Goal: Task Accomplishment & Management: Manage account settings

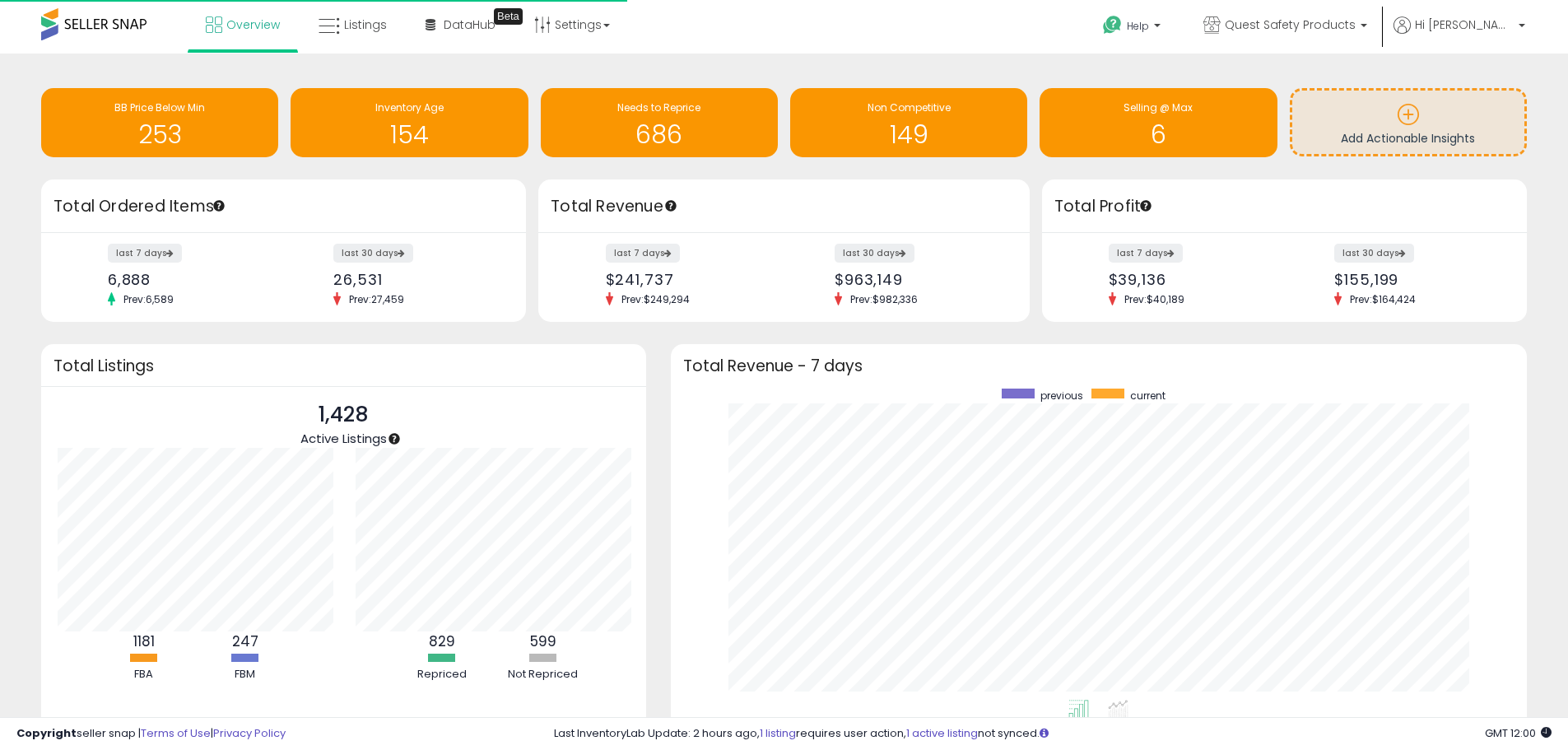
scroll to position [311, 824]
click at [331, 17] on icon at bounding box center [329, 26] width 21 height 21
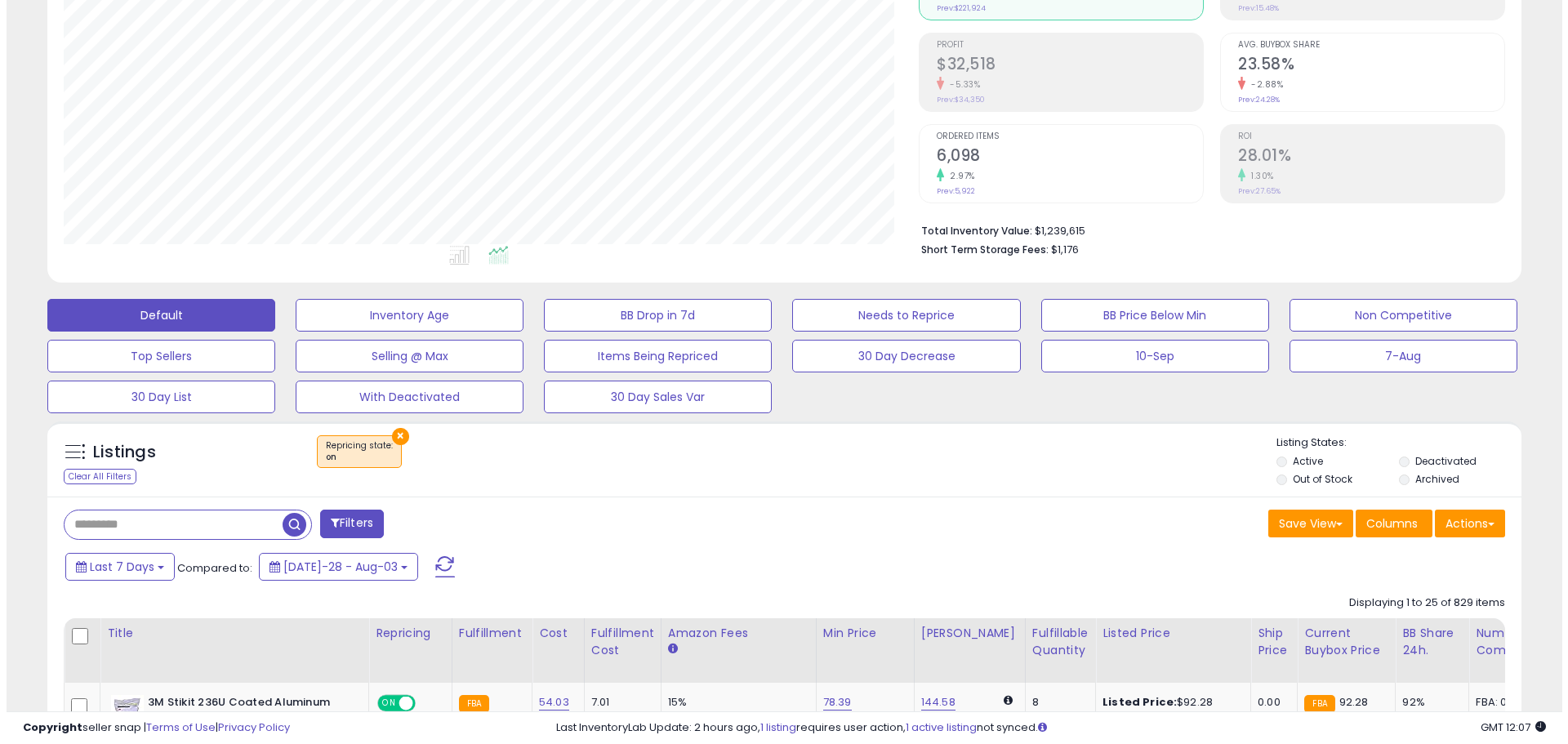
scroll to position [218, 0]
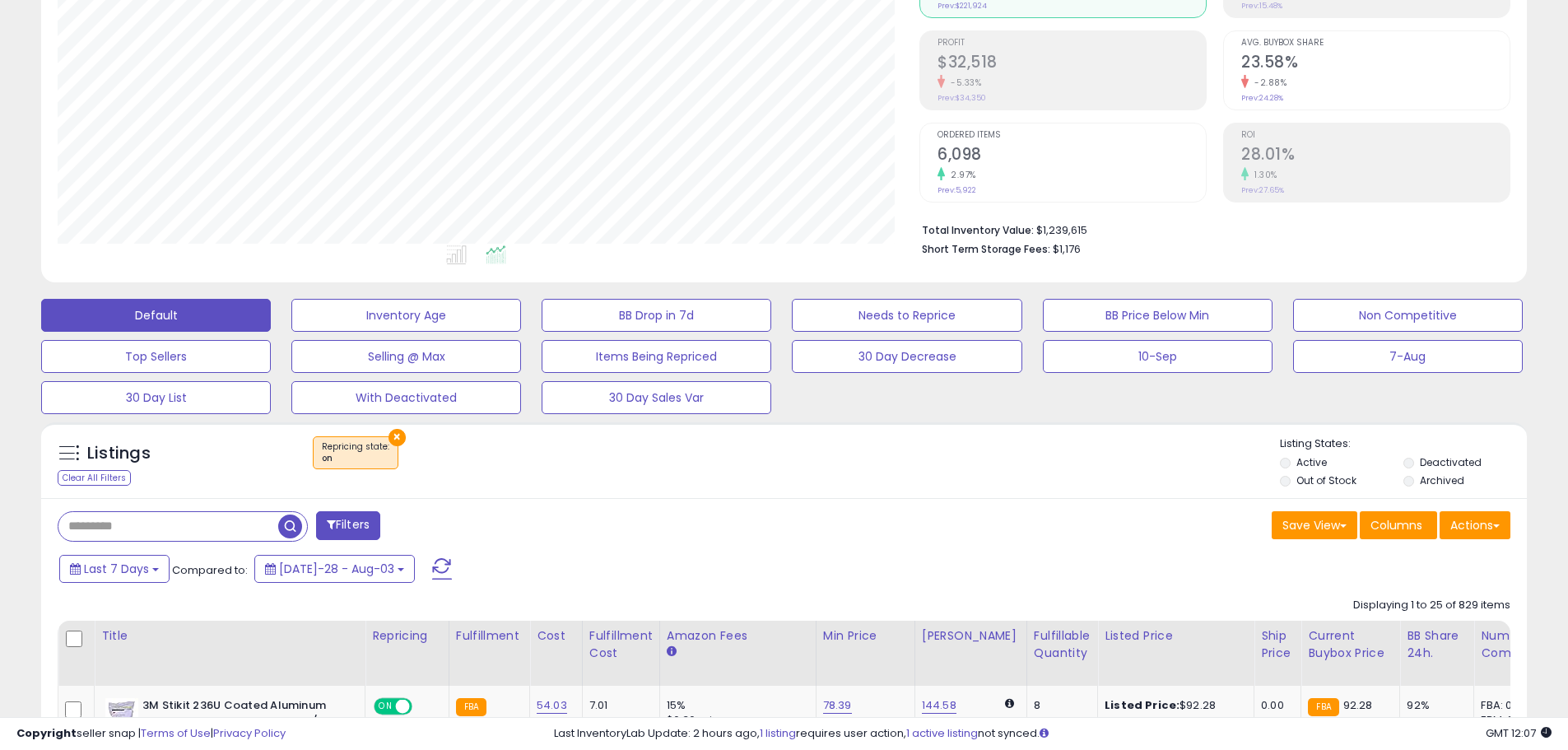
click at [398, 433] on button "×" at bounding box center [397, 438] width 17 height 17
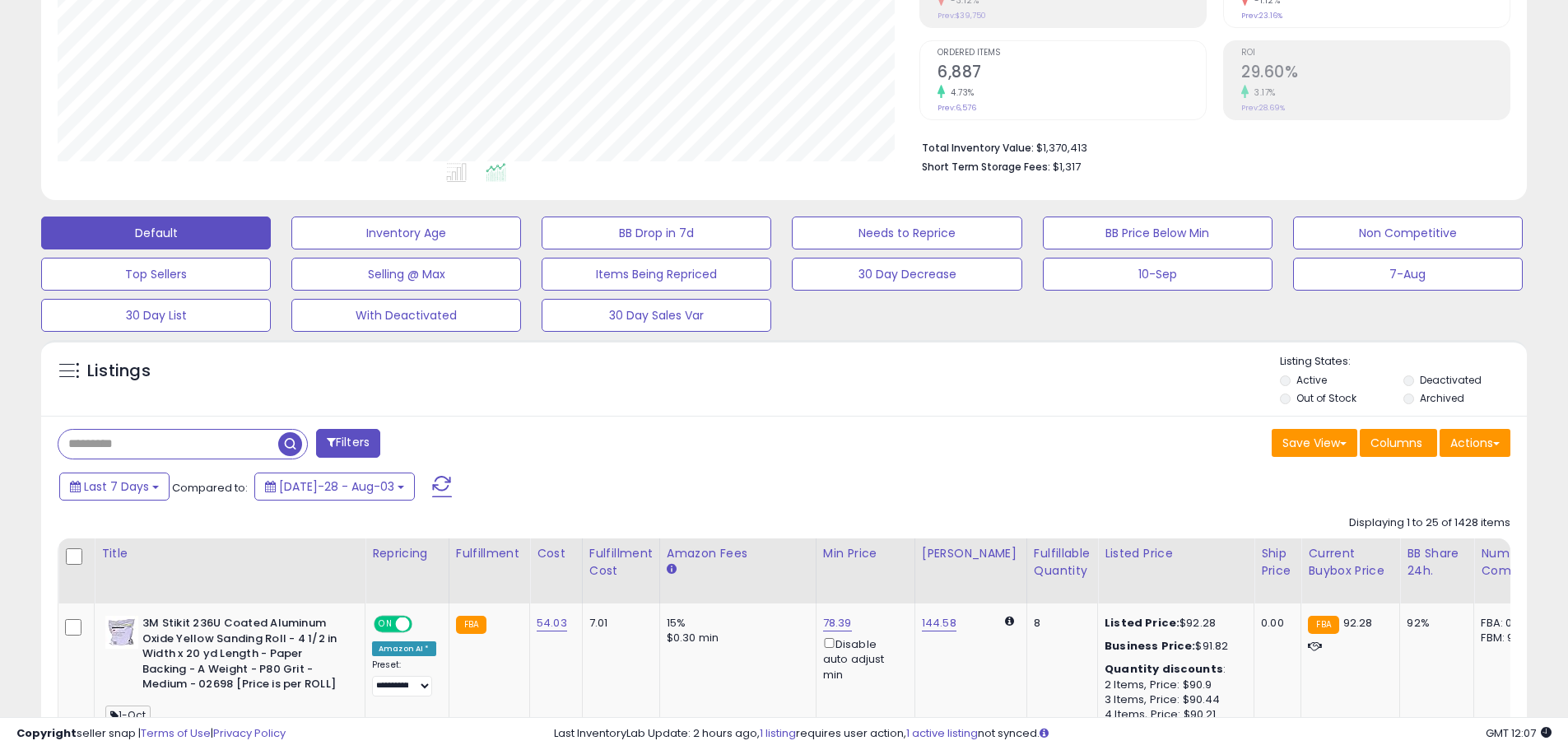
scroll to position [329, 0]
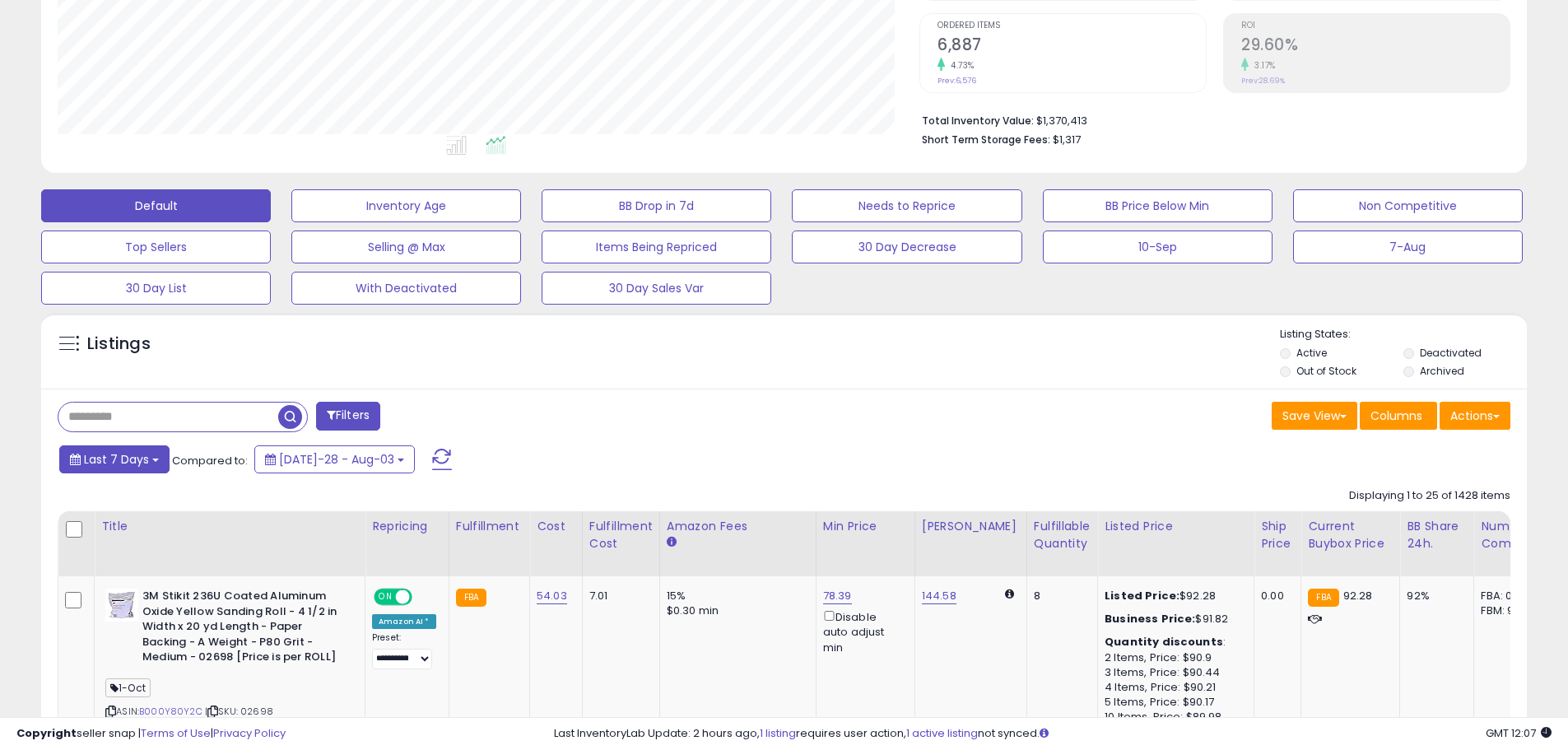
click at [139, 450] on button "Last 7 Days" at bounding box center [114, 459] width 110 height 28
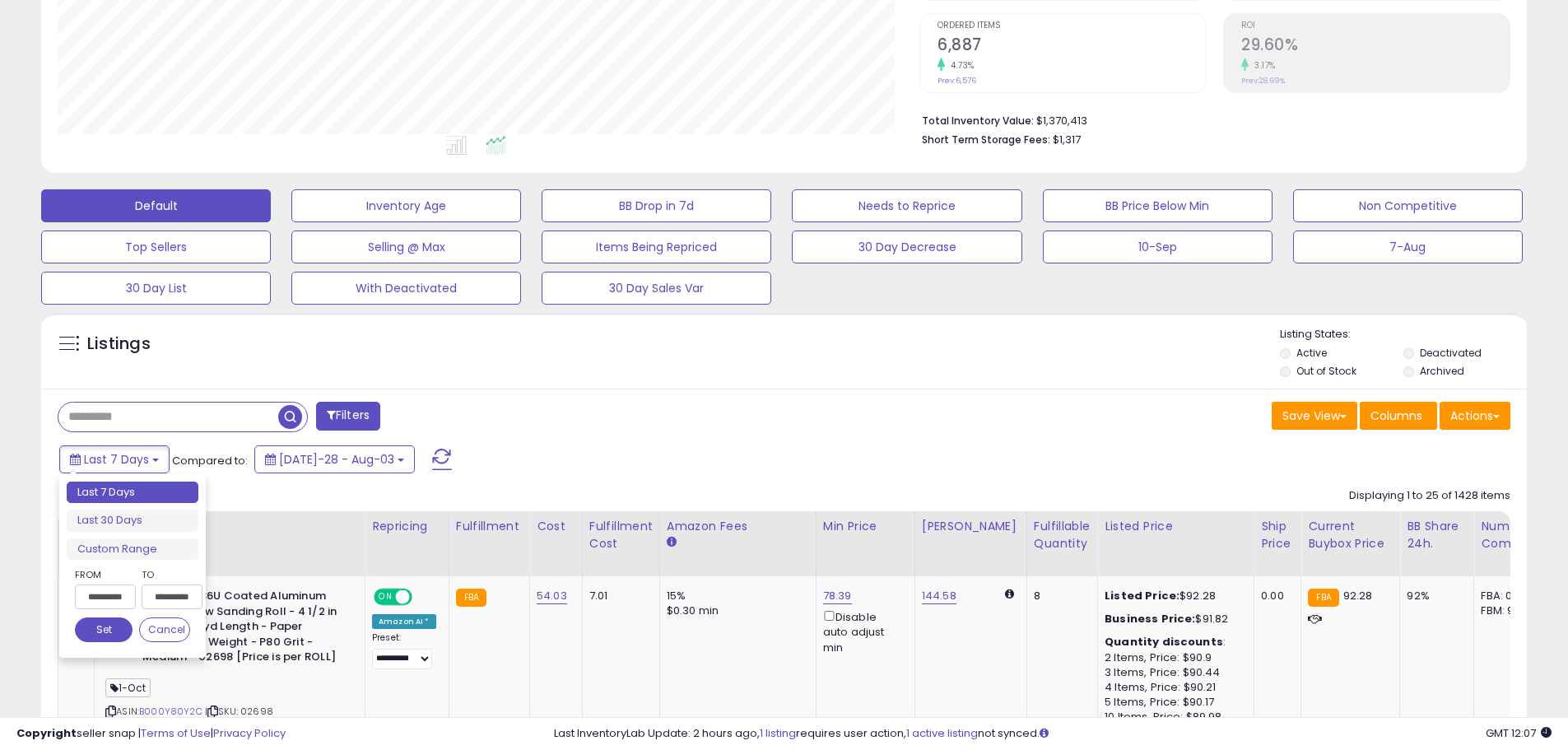
click at [122, 604] on input "**********" at bounding box center [105, 596] width 61 height 25
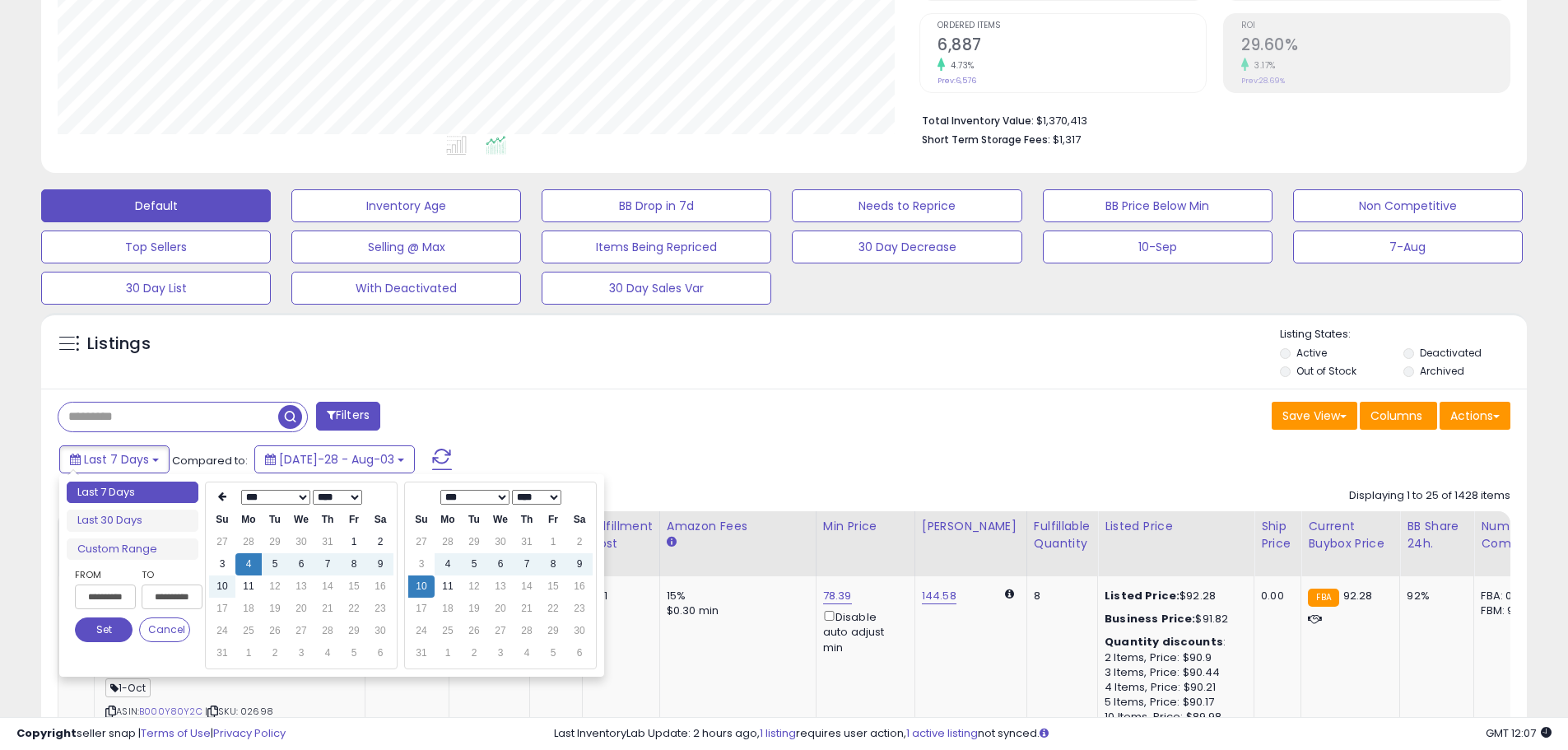
type input "**********"
click at [458, 594] on td "11" at bounding box center [447, 587] width 27 height 22
type input "**********"
click at [121, 623] on button "Set" at bounding box center [103, 629] width 57 height 25
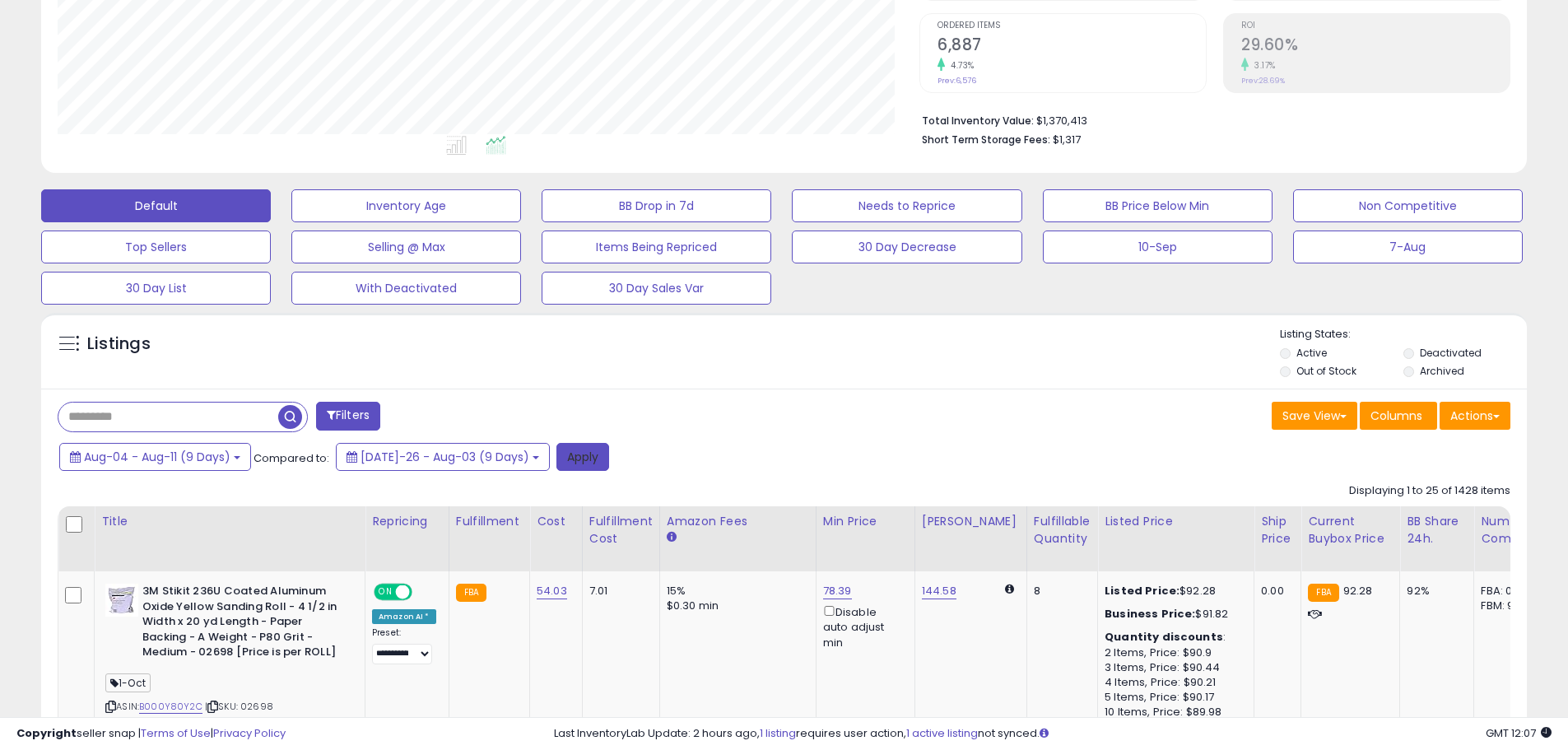
click at [561, 466] on button "Apply" at bounding box center [583, 457] width 53 height 28
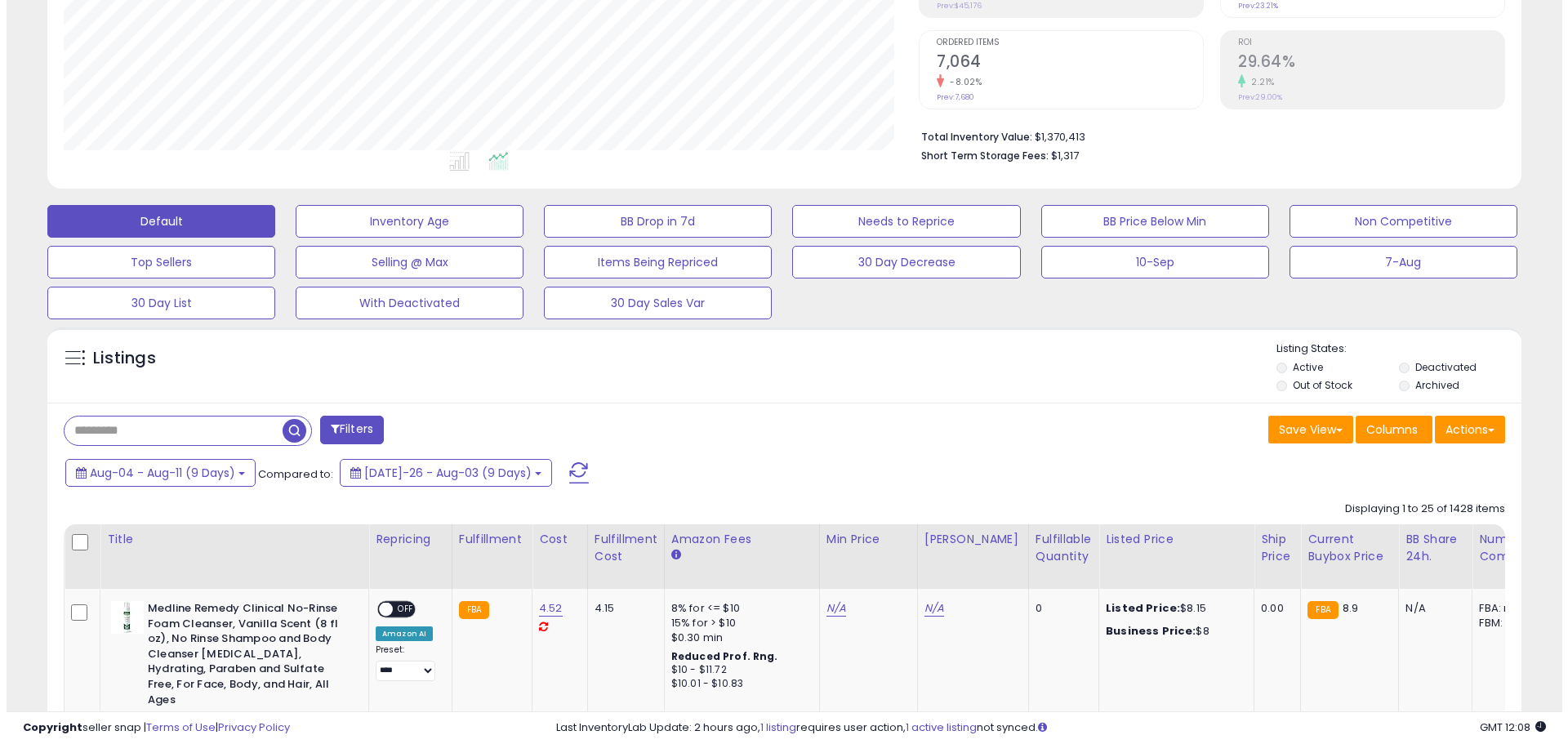
scroll to position [92, 0]
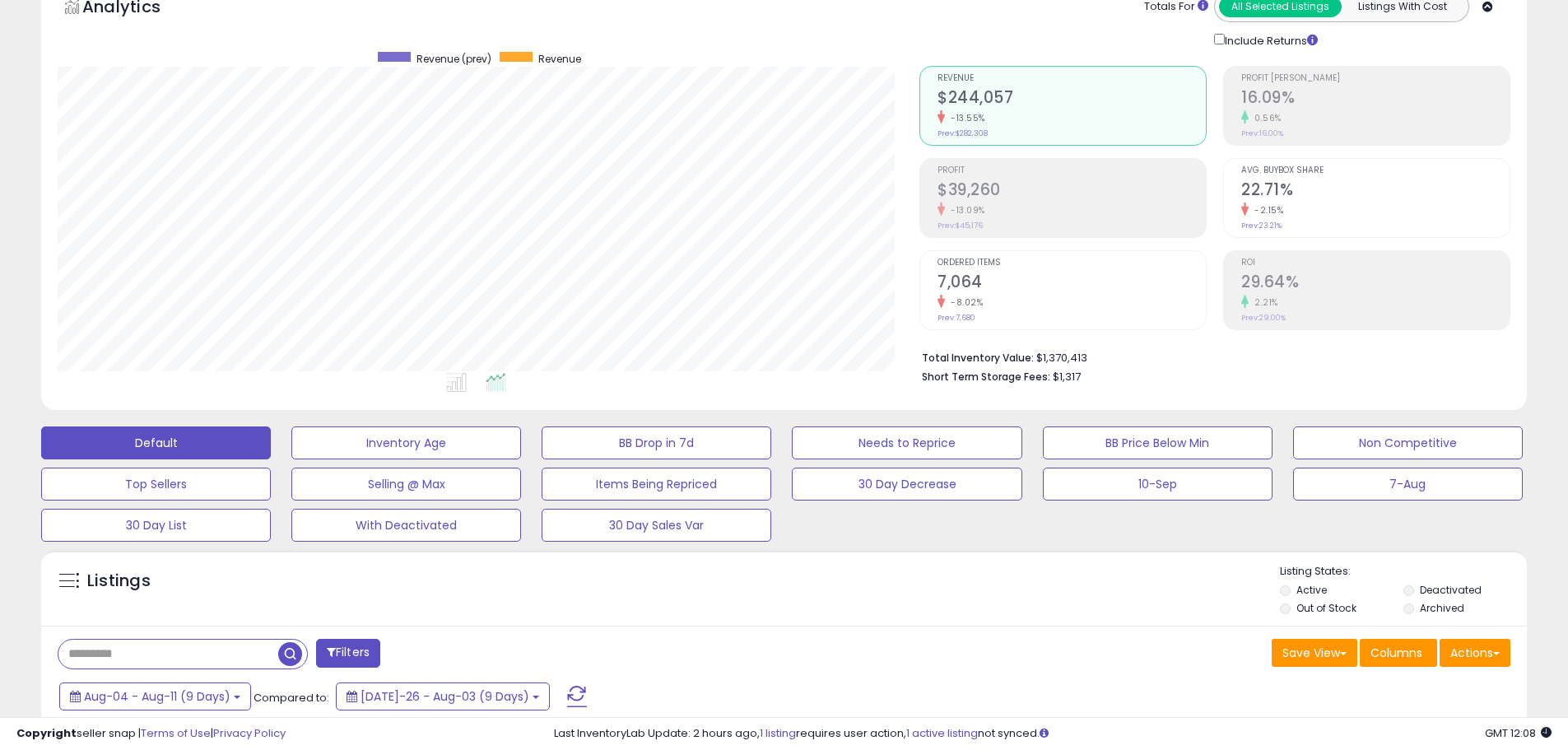
click at [1049, 187] on h2 "$39,260" at bounding box center [1071, 192] width 268 height 22
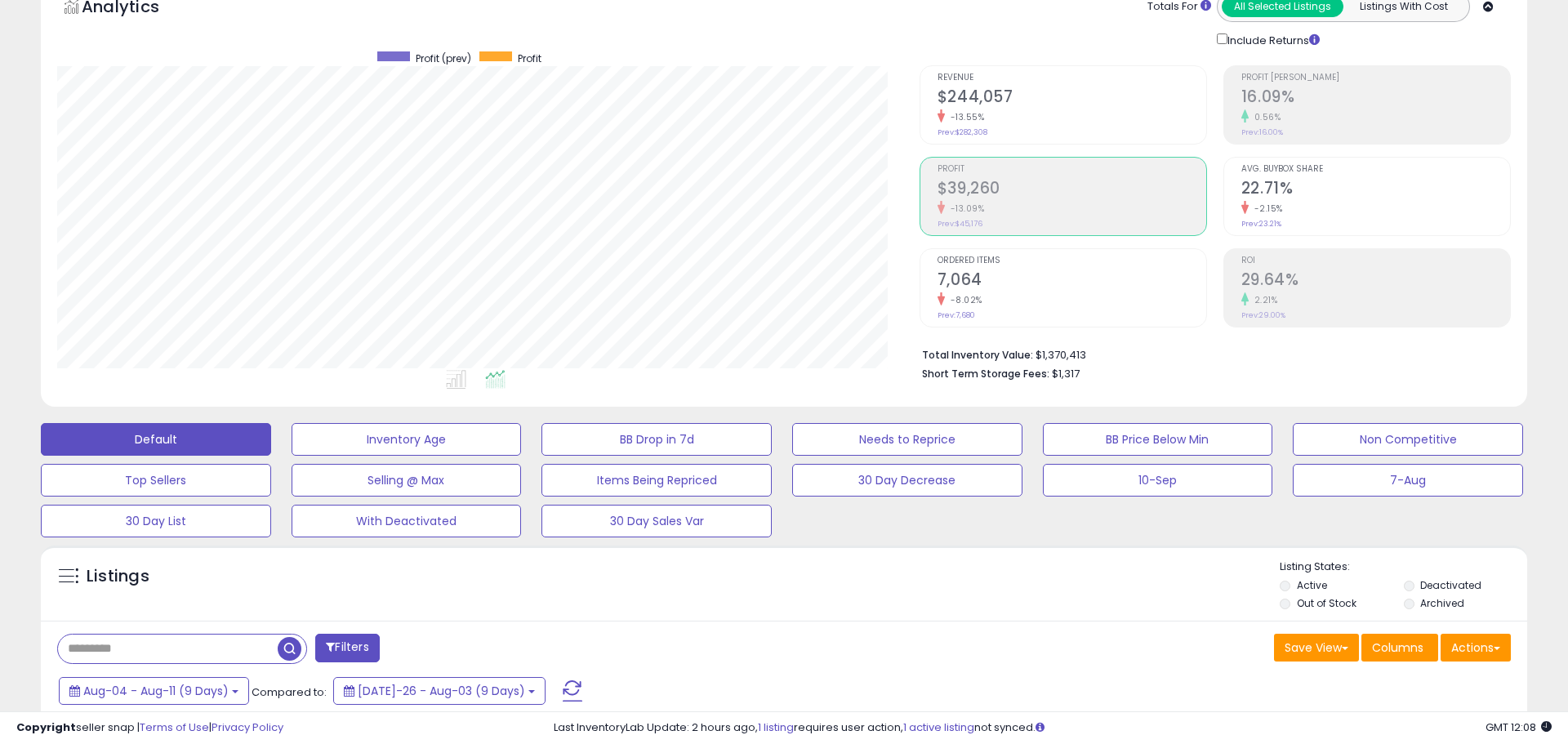
scroll to position [816310, 815923]
click at [1083, 88] on h2 "$244,057" at bounding box center [1063, 98] width 266 height 22
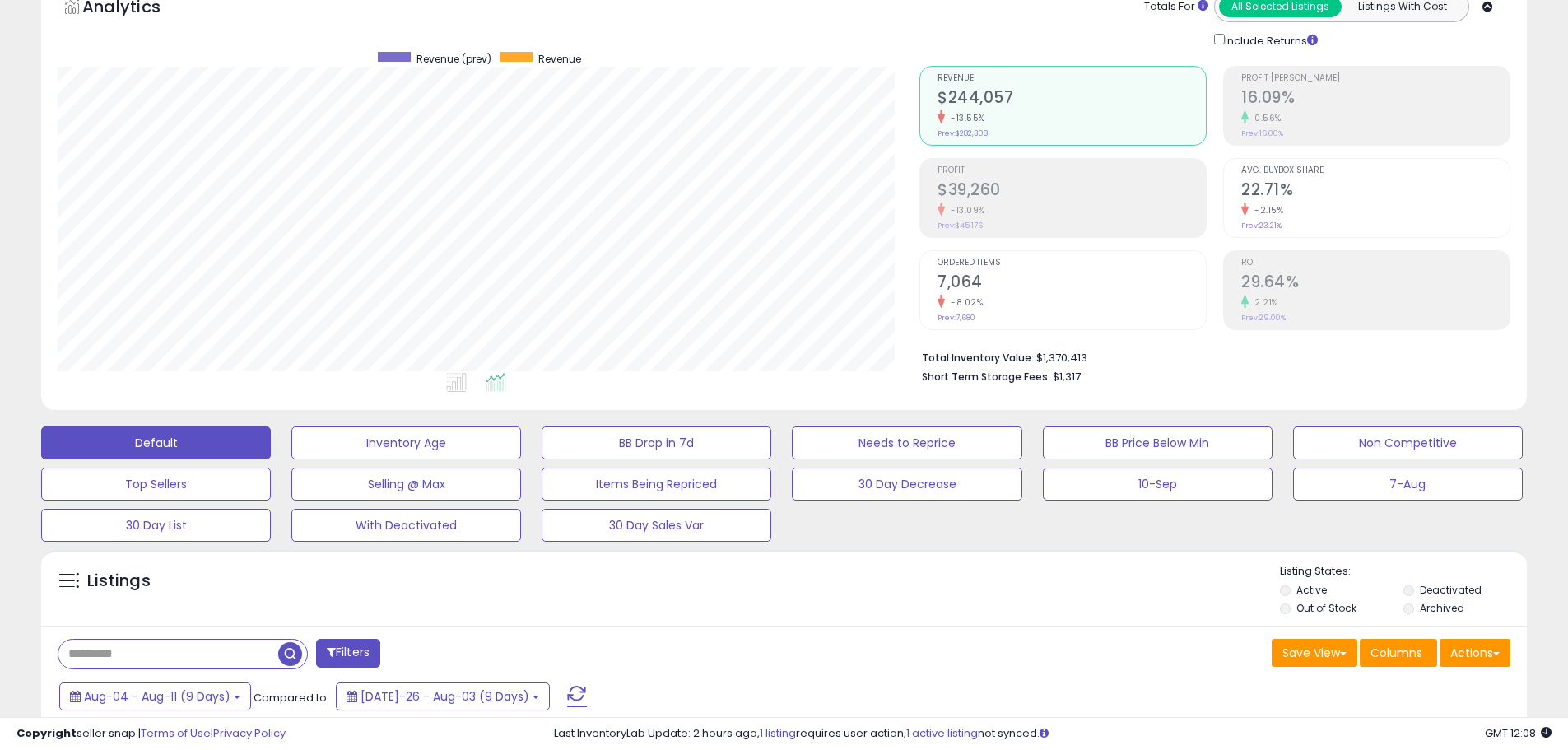
click at [1350, 64] on div "Retrieving aggregations.. Revenue $244,057 -13.55% Prev: $282,308 Profit $39,260" at bounding box center [1215, 221] width 616 height 344
click at [1338, 88] on h2 "16.09%" at bounding box center [1376, 99] width 268 height 22
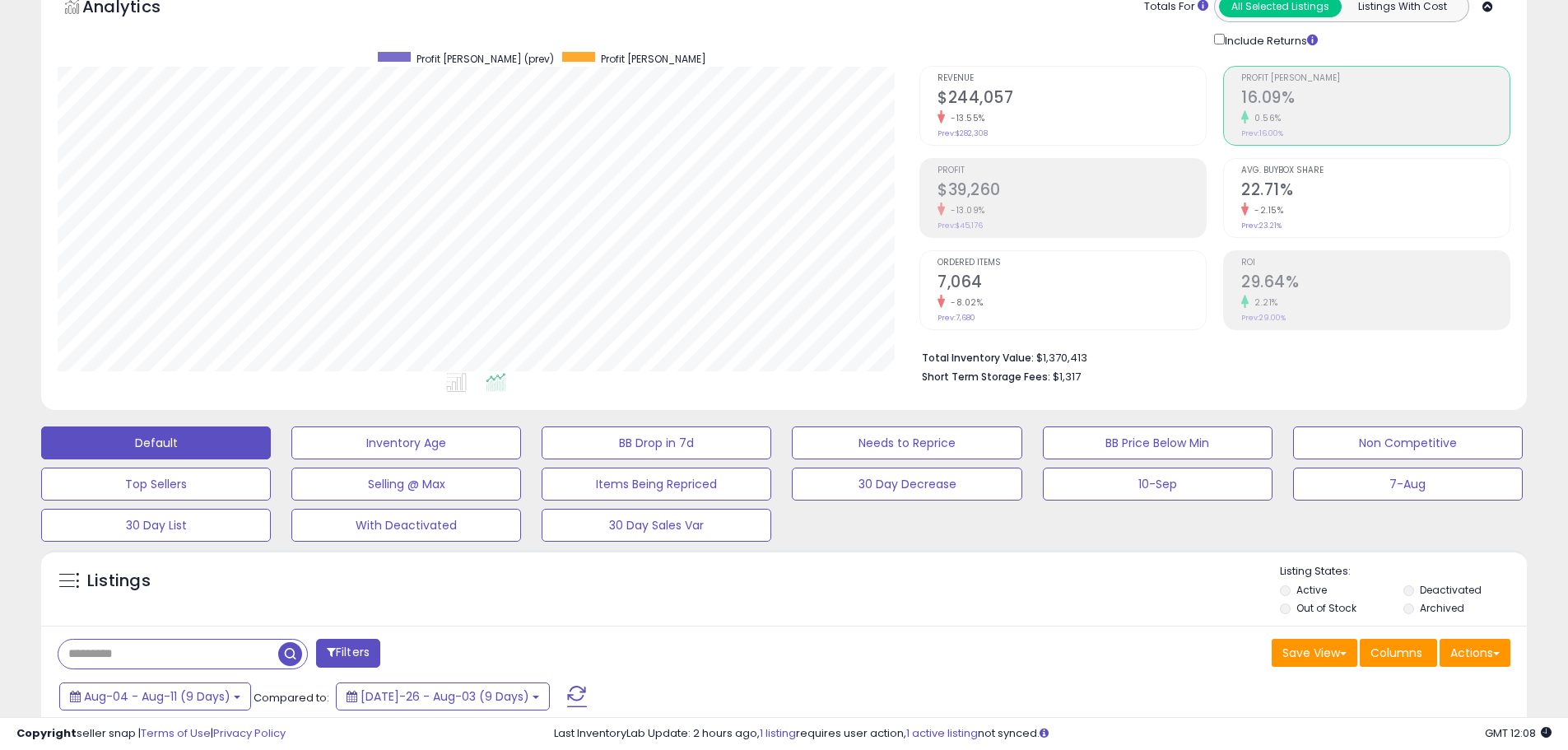
click at [1035, 96] on h2 "$244,057" at bounding box center [1071, 99] width 268 height 22
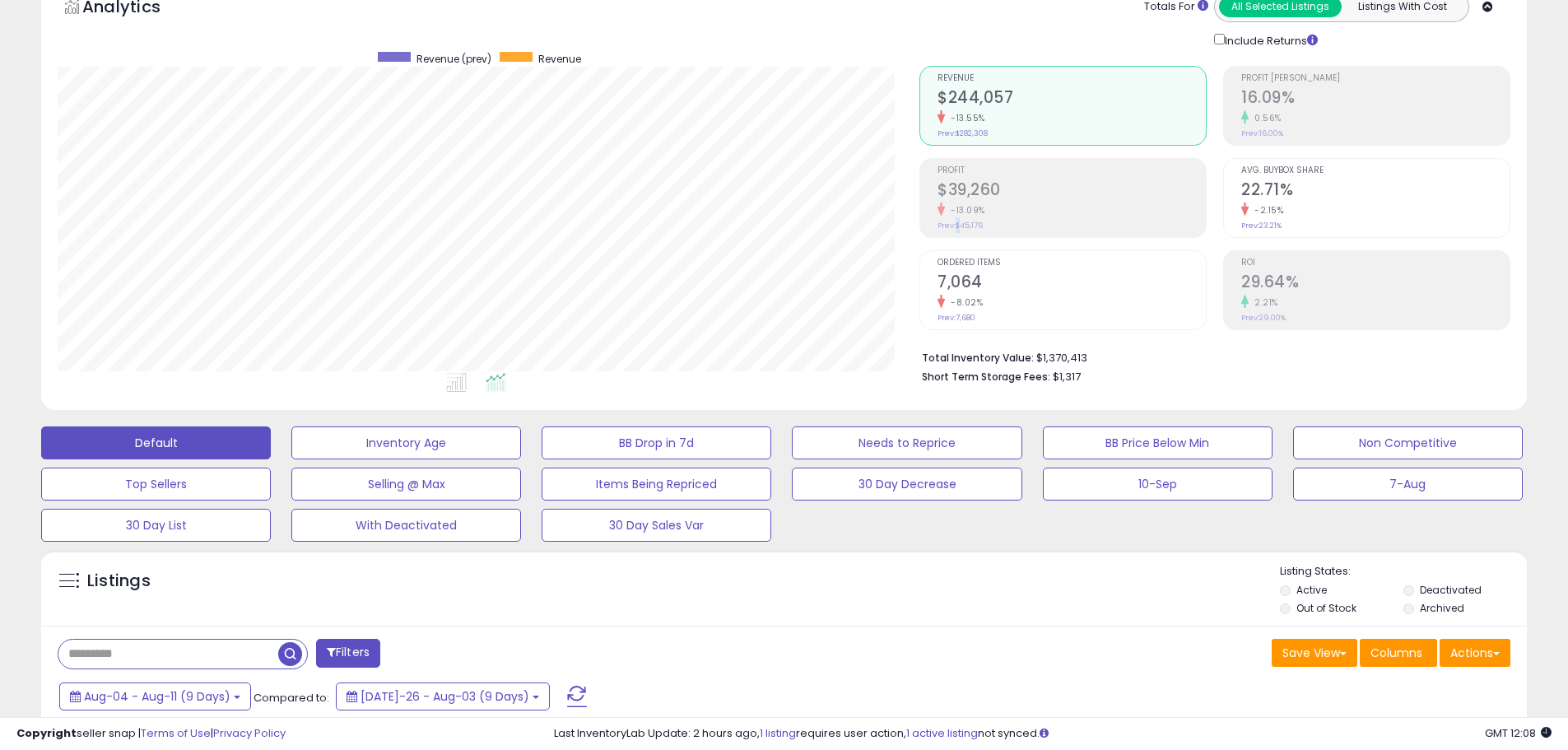
click at [960, 160] on div "Profit $39,260 -13.09% Prev: $45,176" at bounding box center [1071, 196] width 268 height 74
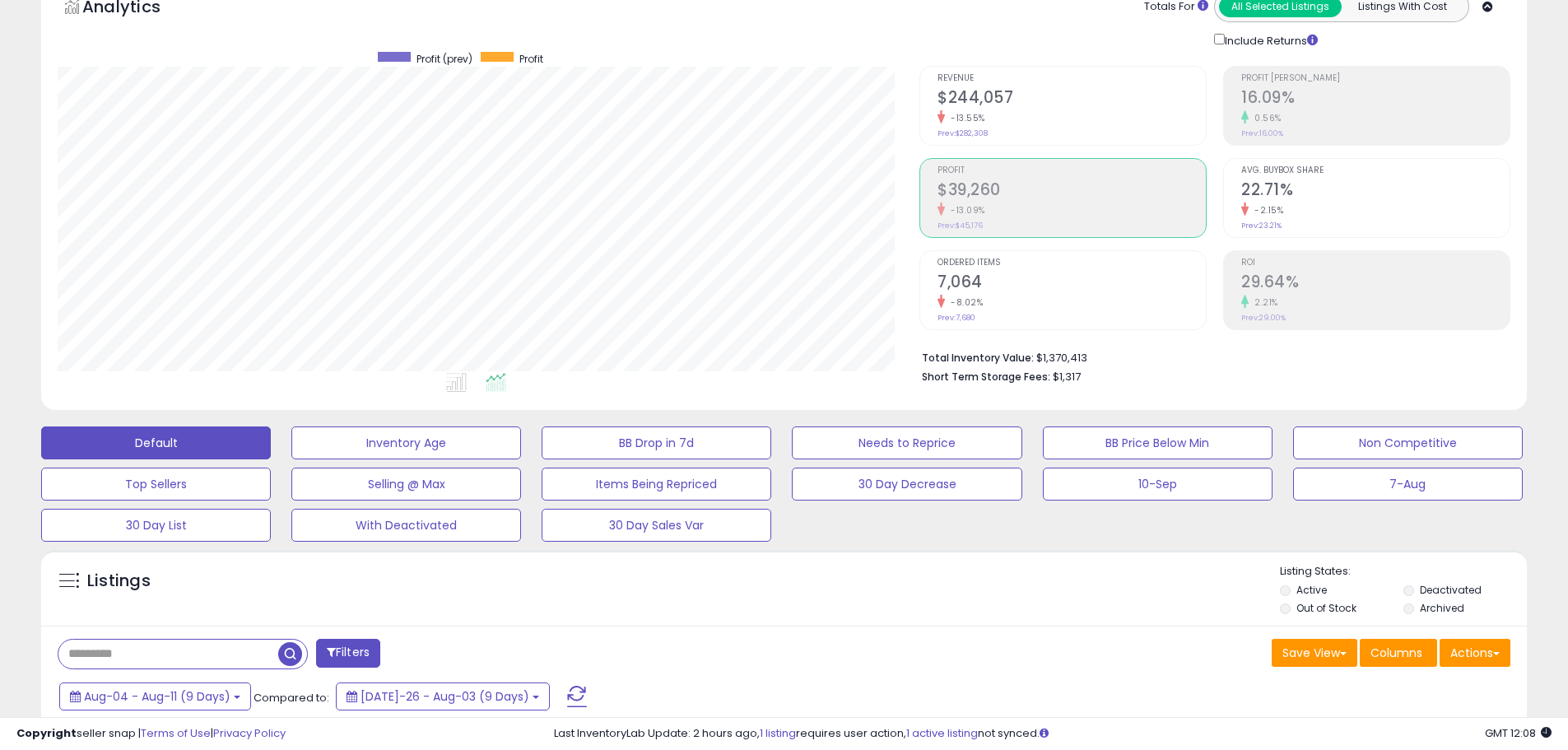
click at [1010, 110] on div "-13.55%" at bounding box center [1071, 118] width 268 height 15
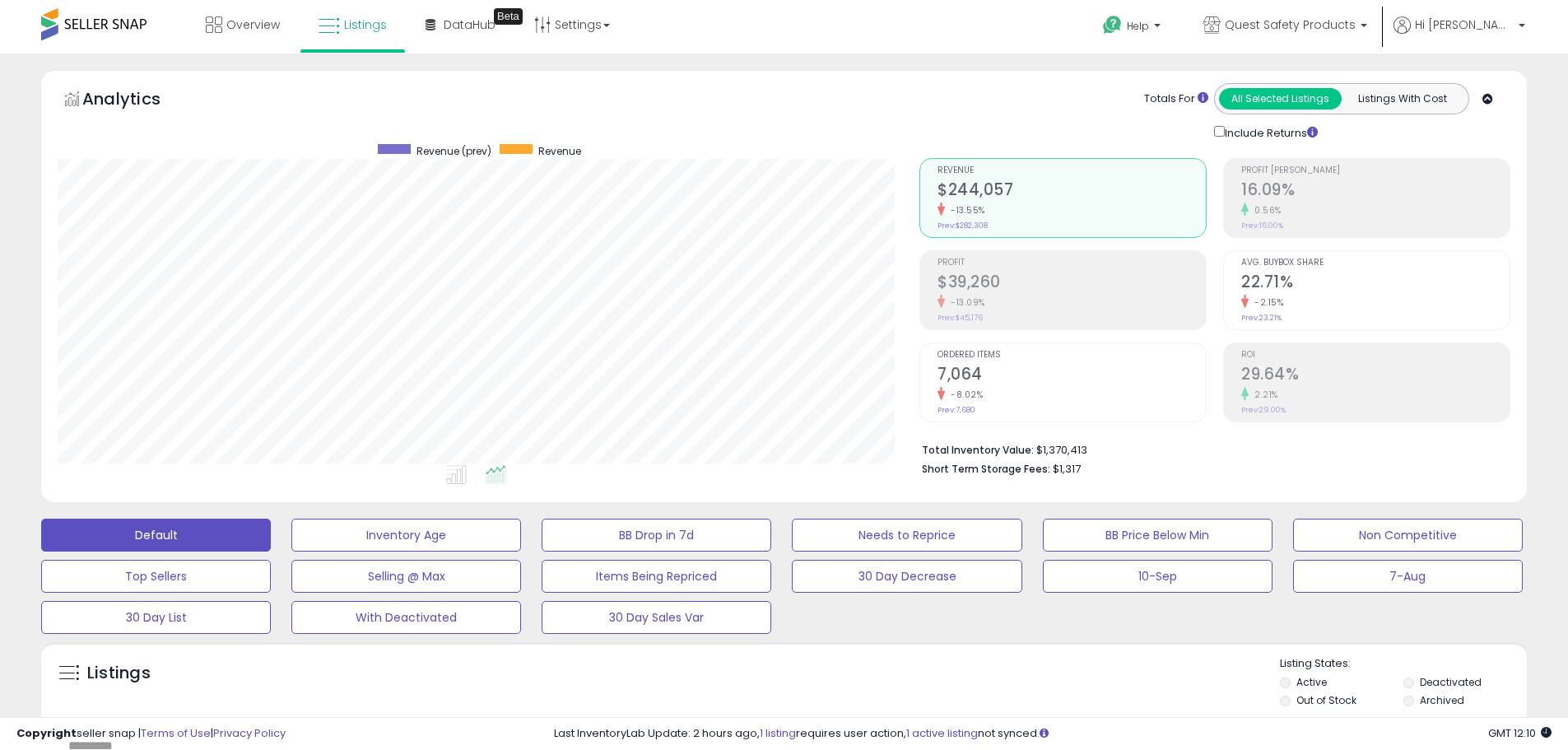
scroll to position [439, 0]
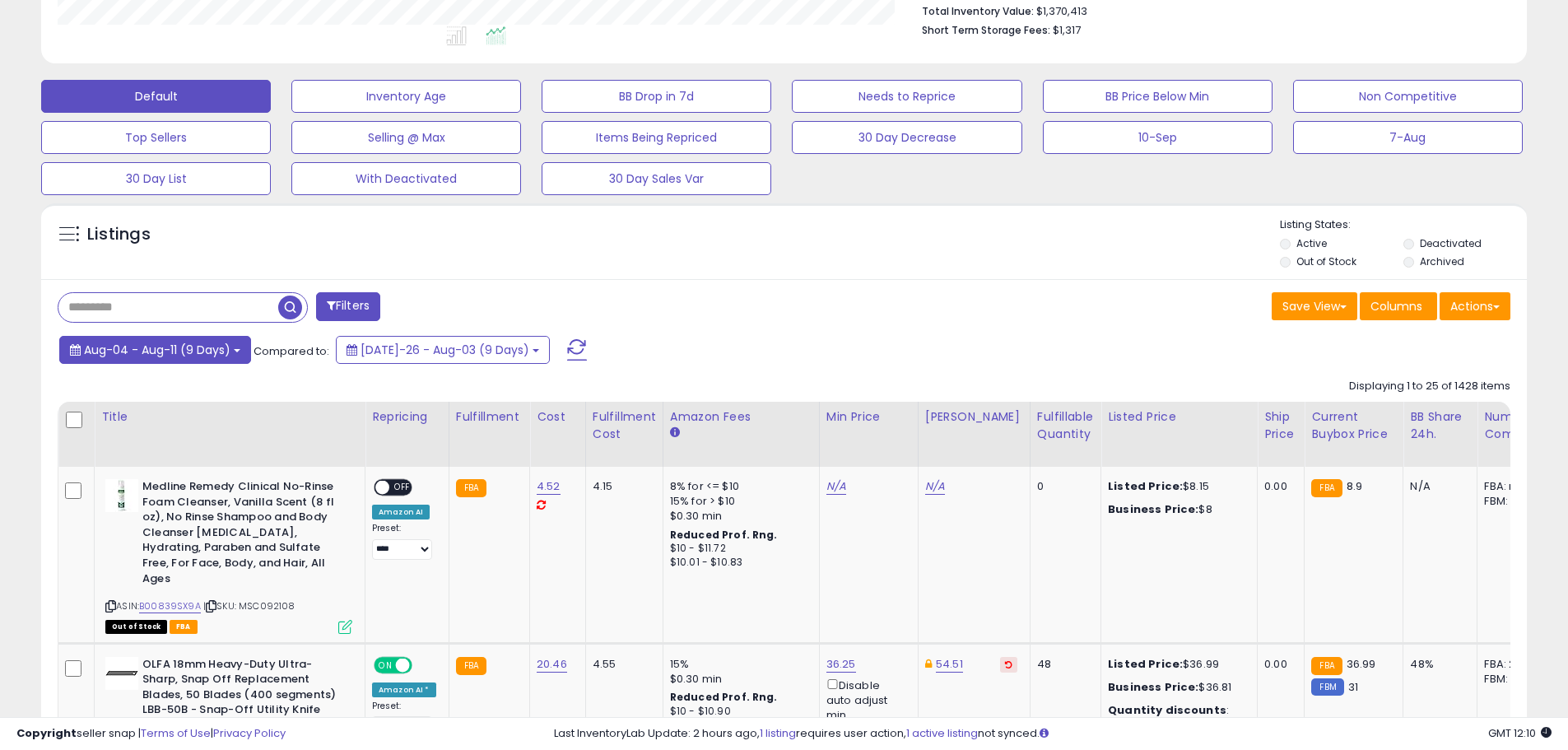
click at [203, 351] on span "Aug-04 - Aug-11 (9 Days)" at bounding box center [156, 349] width 146 height 16
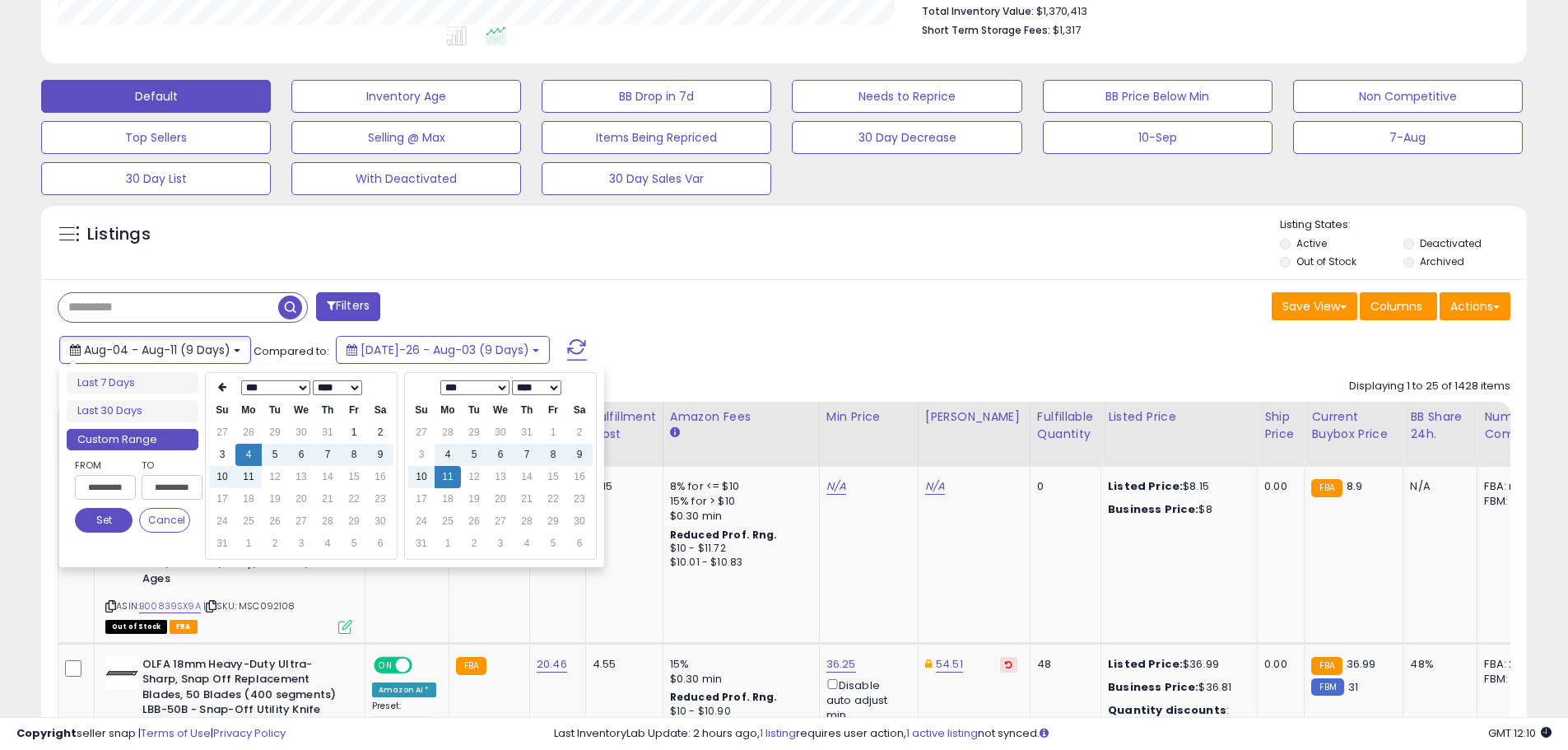
type input "**********"
click at [353, 432] on td "1" at bounding box center [354, 433] width 27 height 22
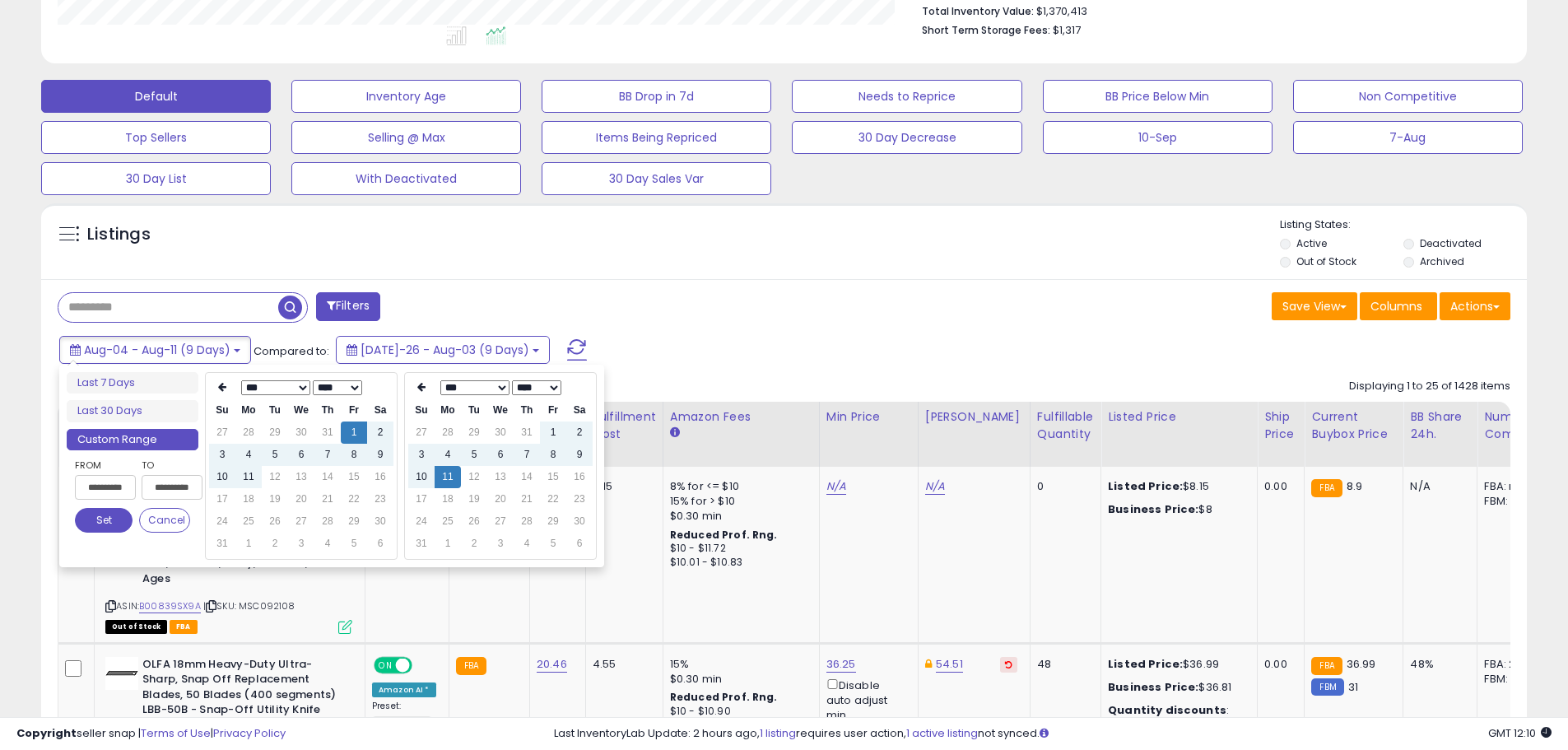
type input "**********"
click at [109, 519] on button "Set" at bounding box center [103, 520] width 57 height 25
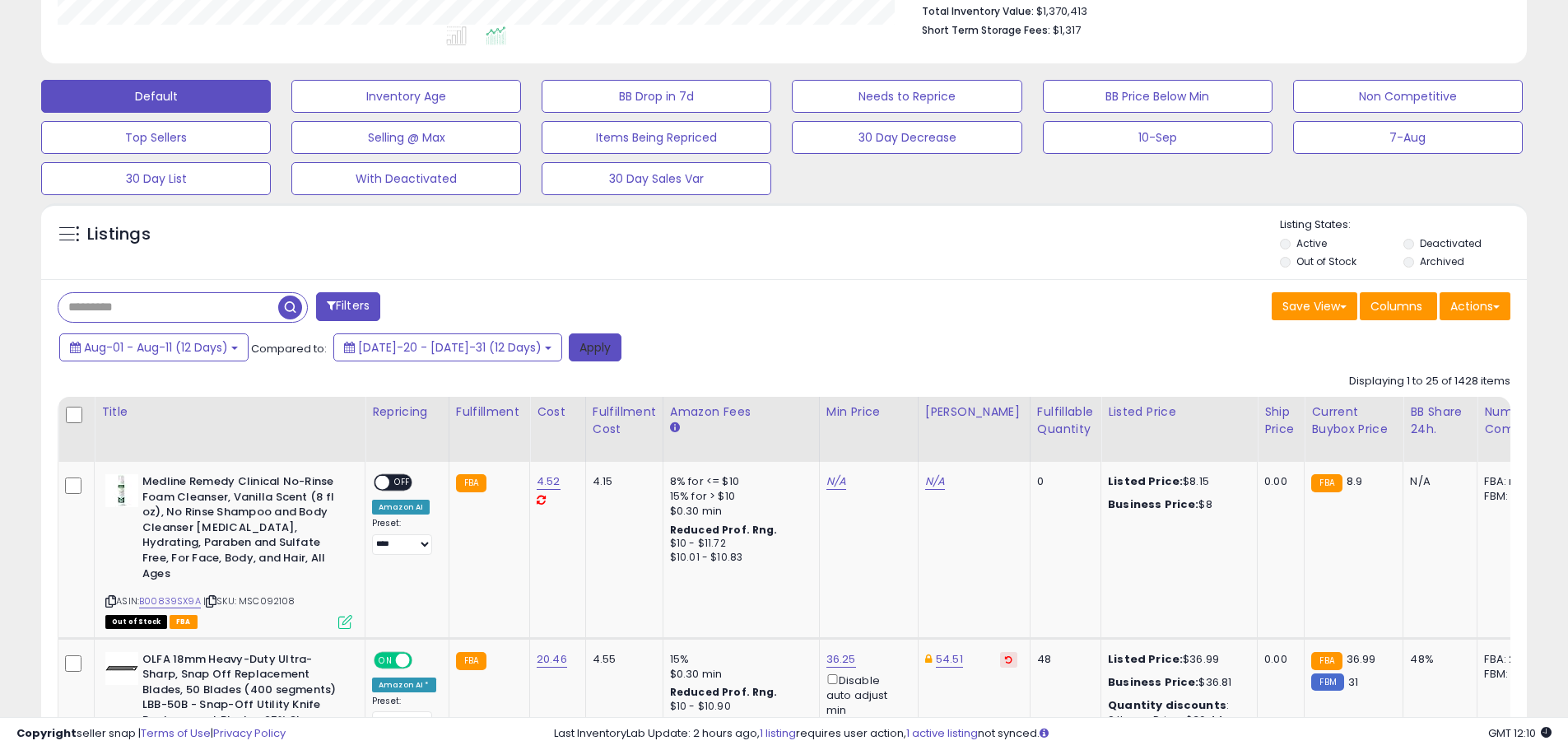
click at [569, 346] on button "Apply" at bounding box center [595, 347] width 53 height 28
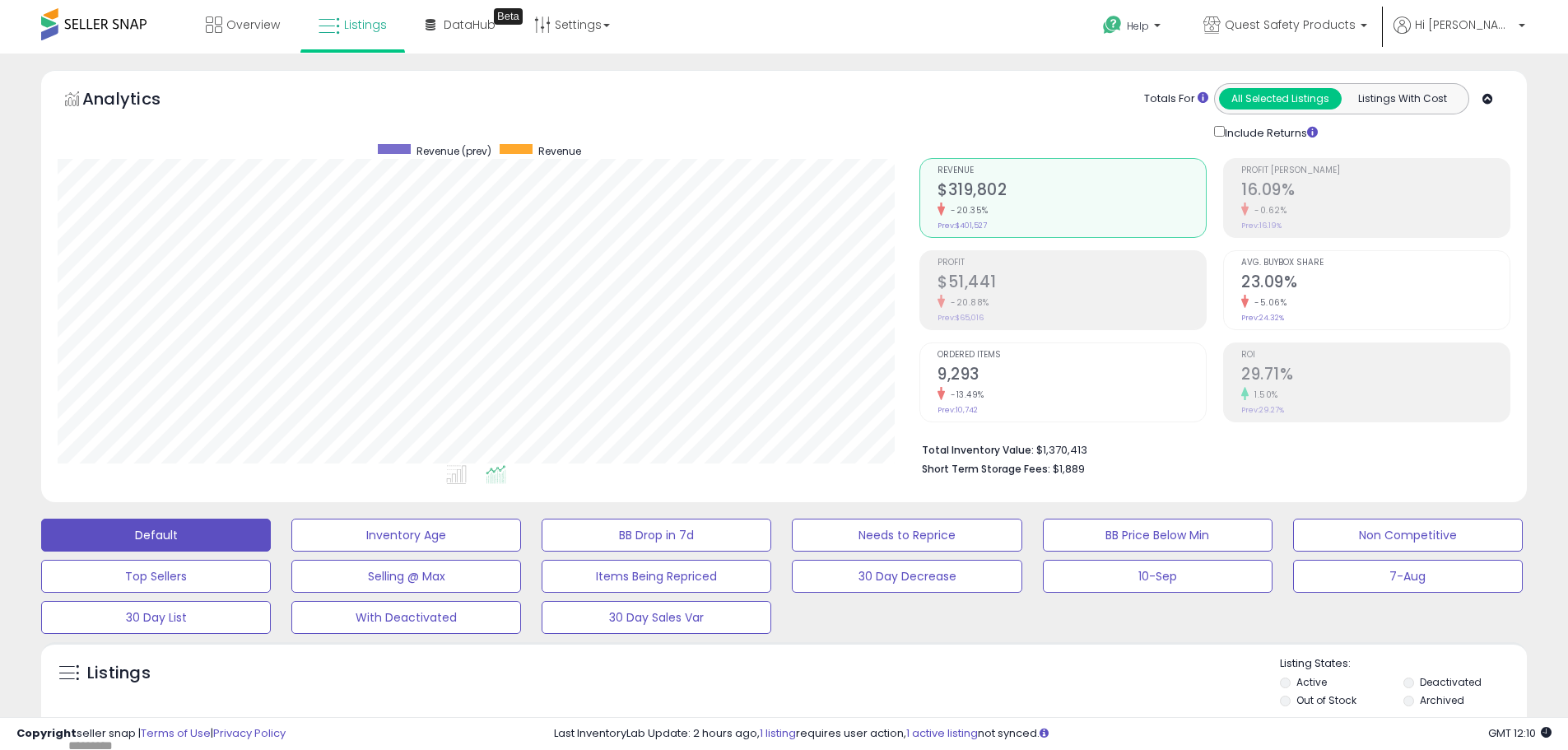
scroll to position [338, 862]
click at [358, 23] on span "Listings" at bounding box center [365, 24] width 43 height 16
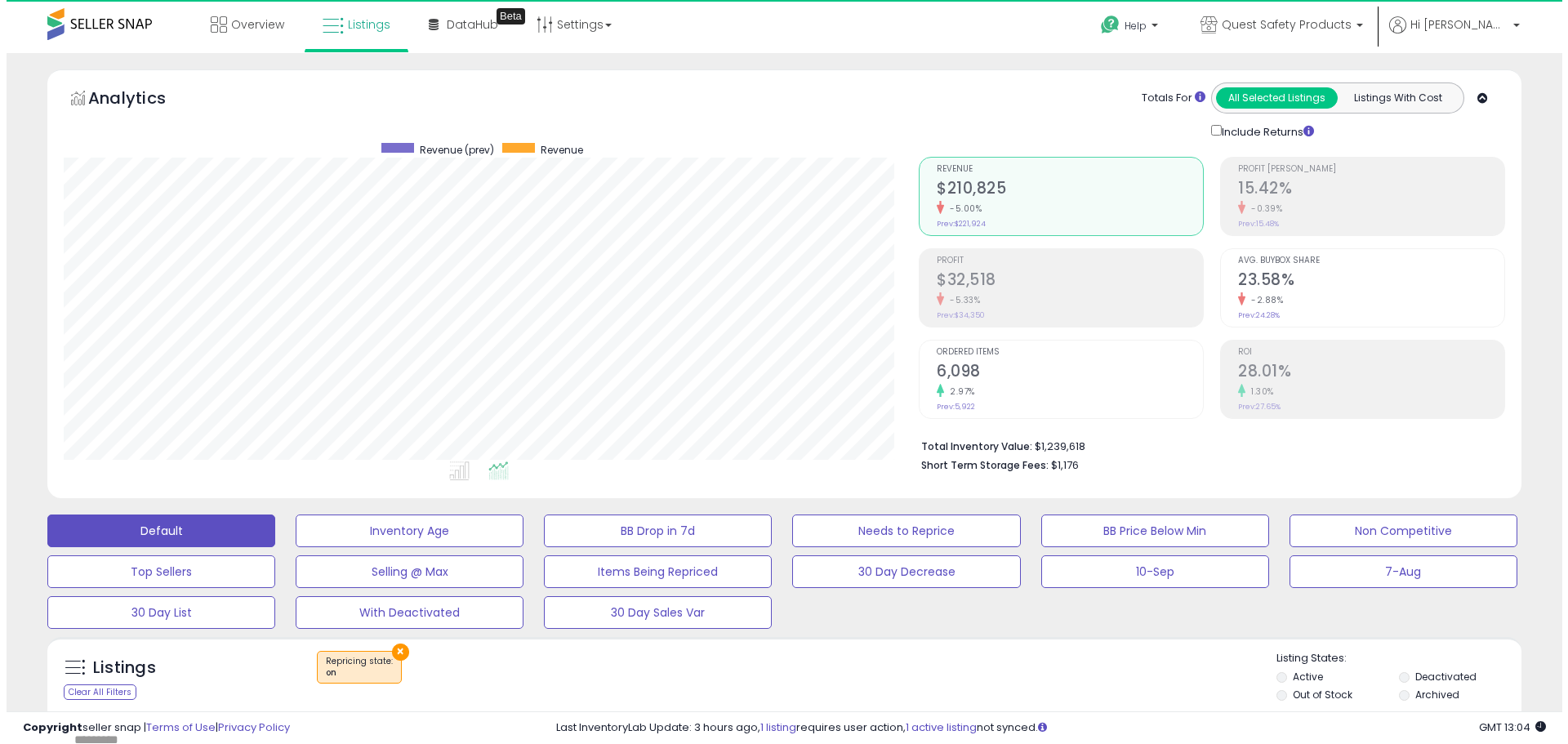
scroll to position [335, 855]
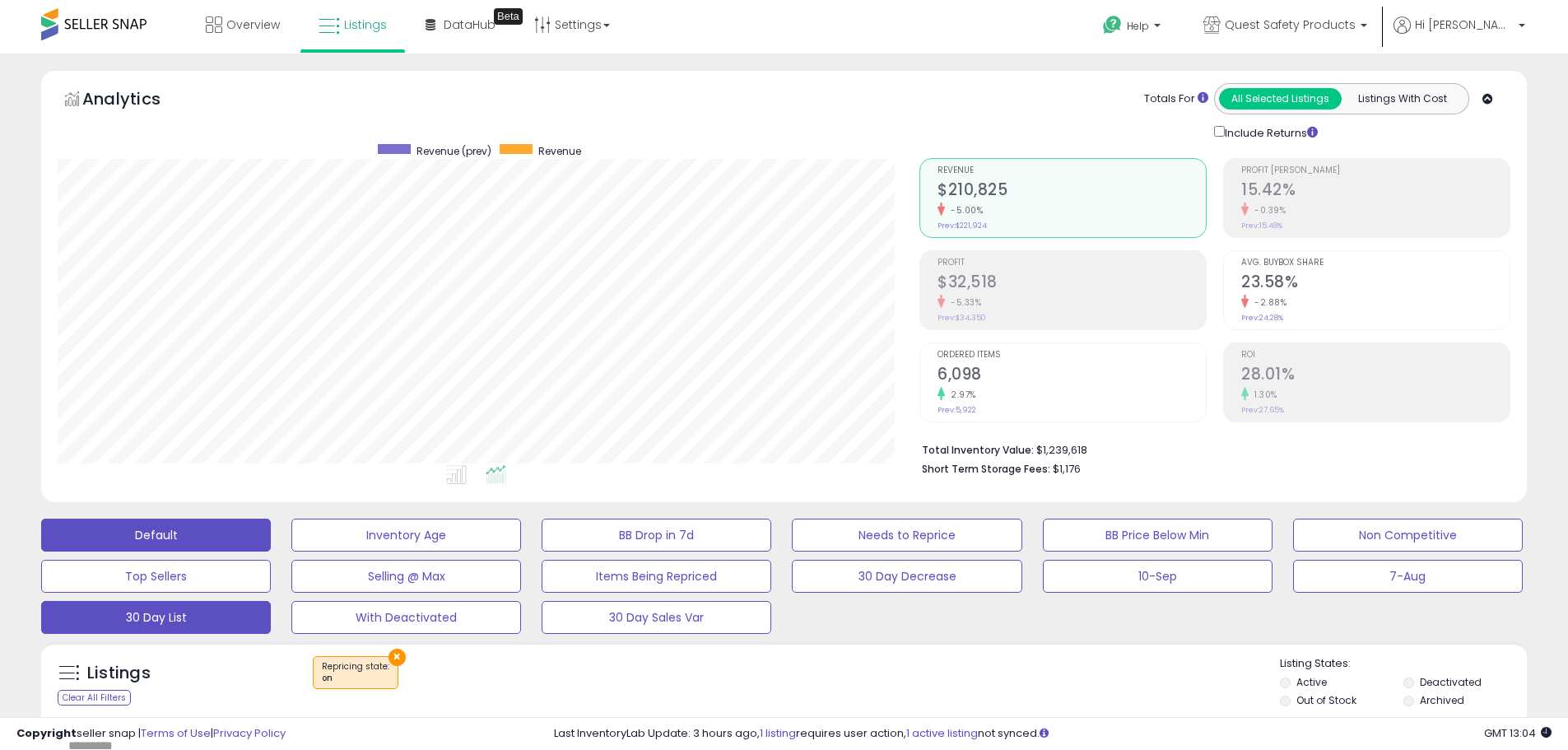
click at [292, 552] on button "30 Day List" at bounding box center [406, 534] width 230 height 33
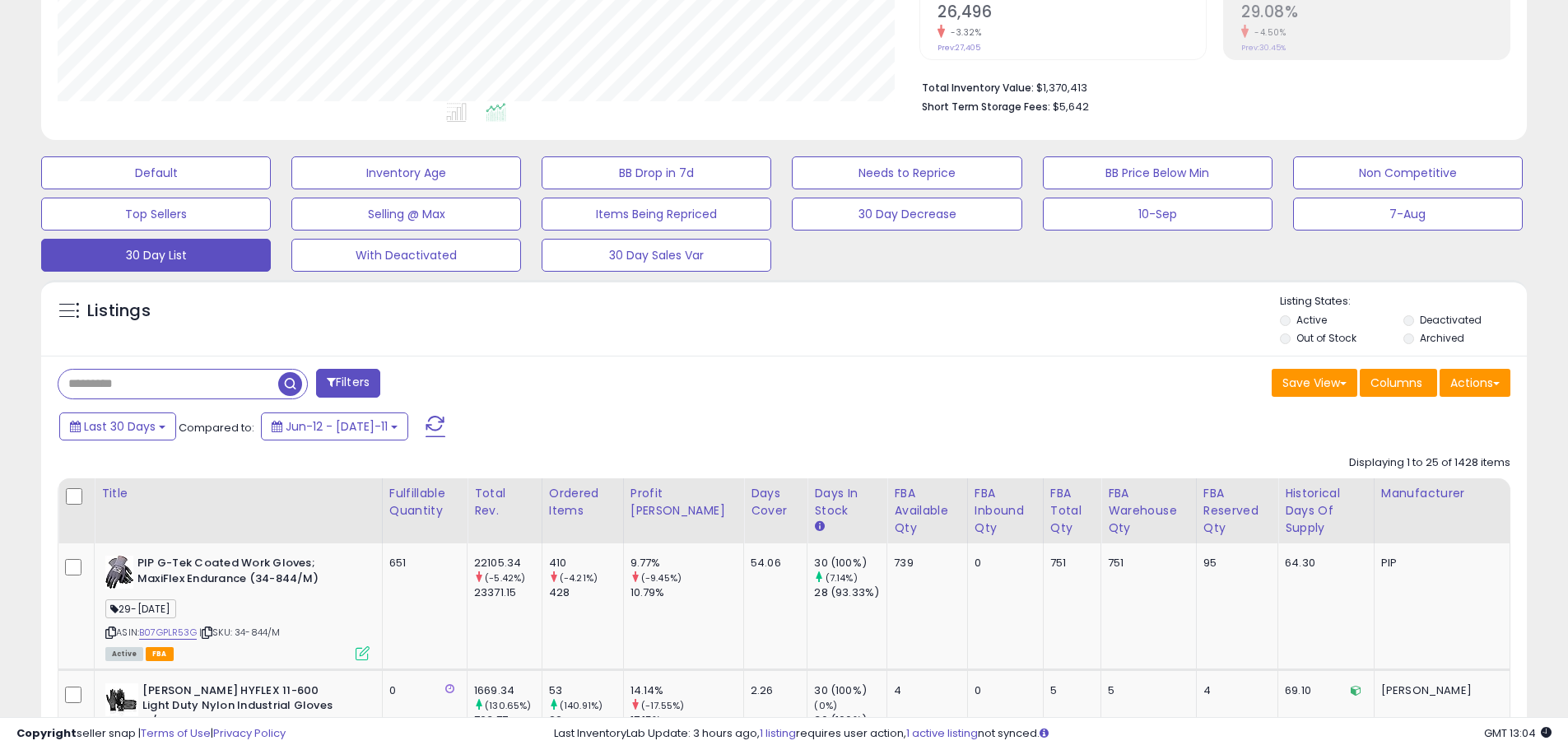
scroll to position [439, 0]
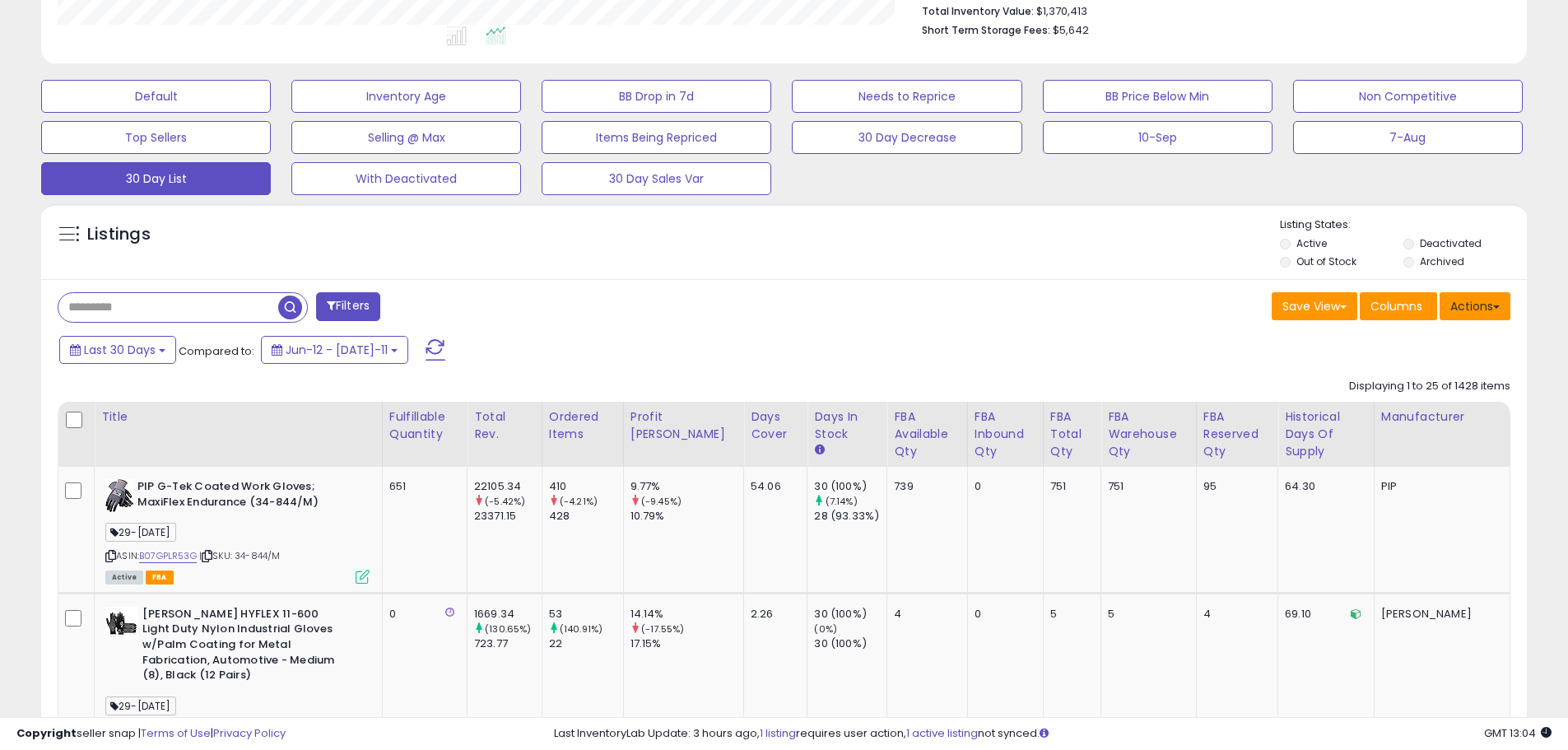
click at [1483, 316] on button "Actions" at bounding box center [1475, 306] width 71 height 28
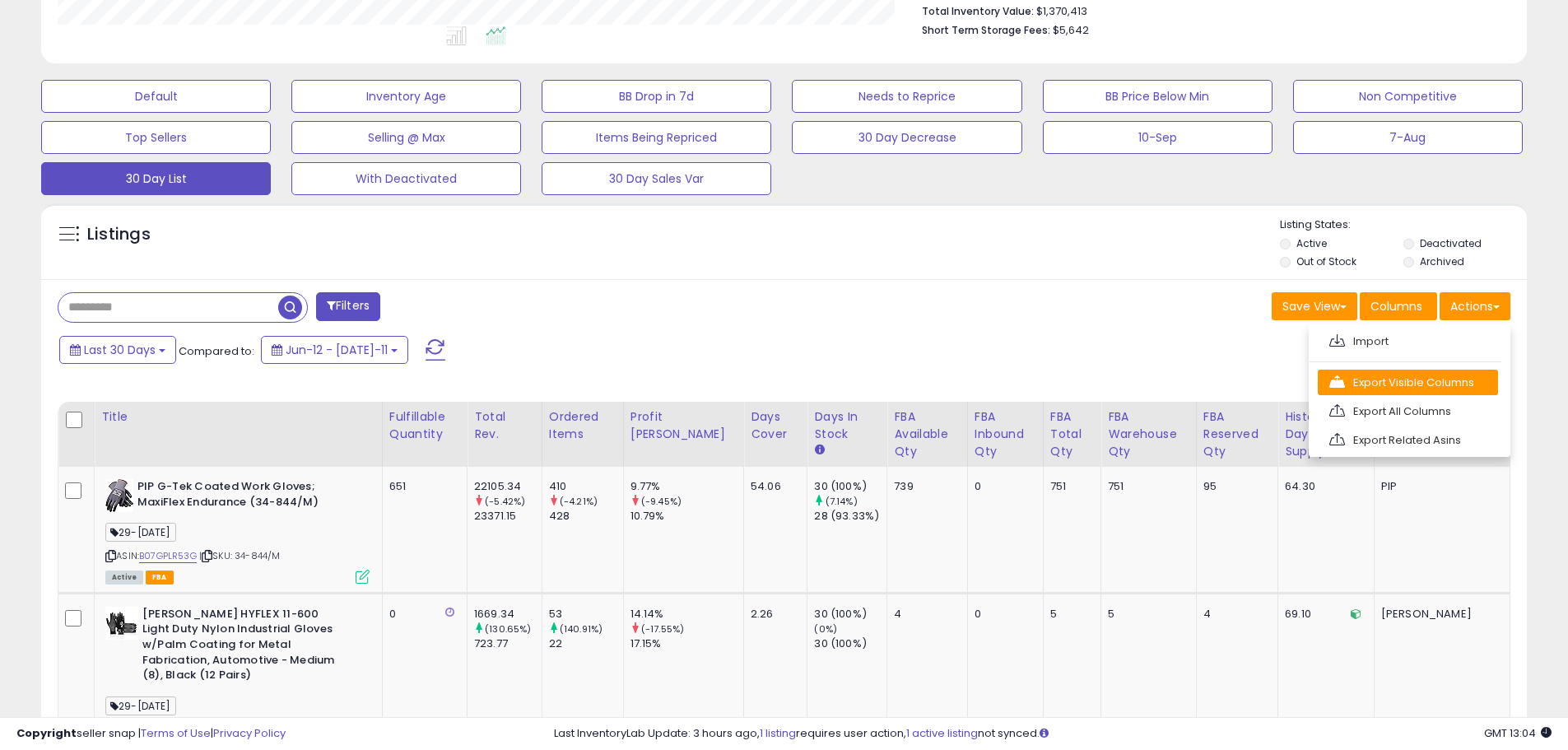
click at [1392, 387] on link "Export Visible Columns" at bounding box center [1407, 382] width 180 height 26
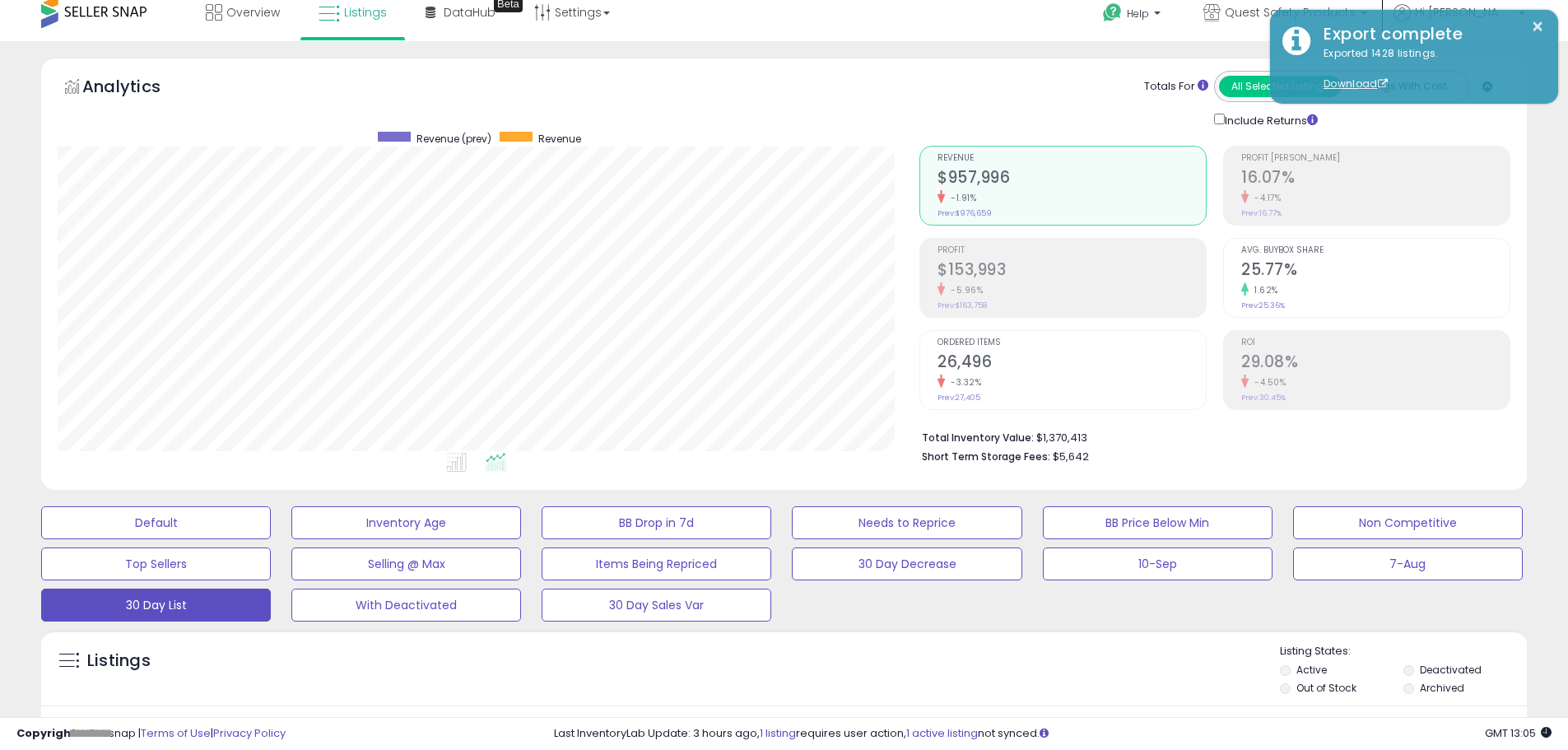
scroll to position [0, 0]
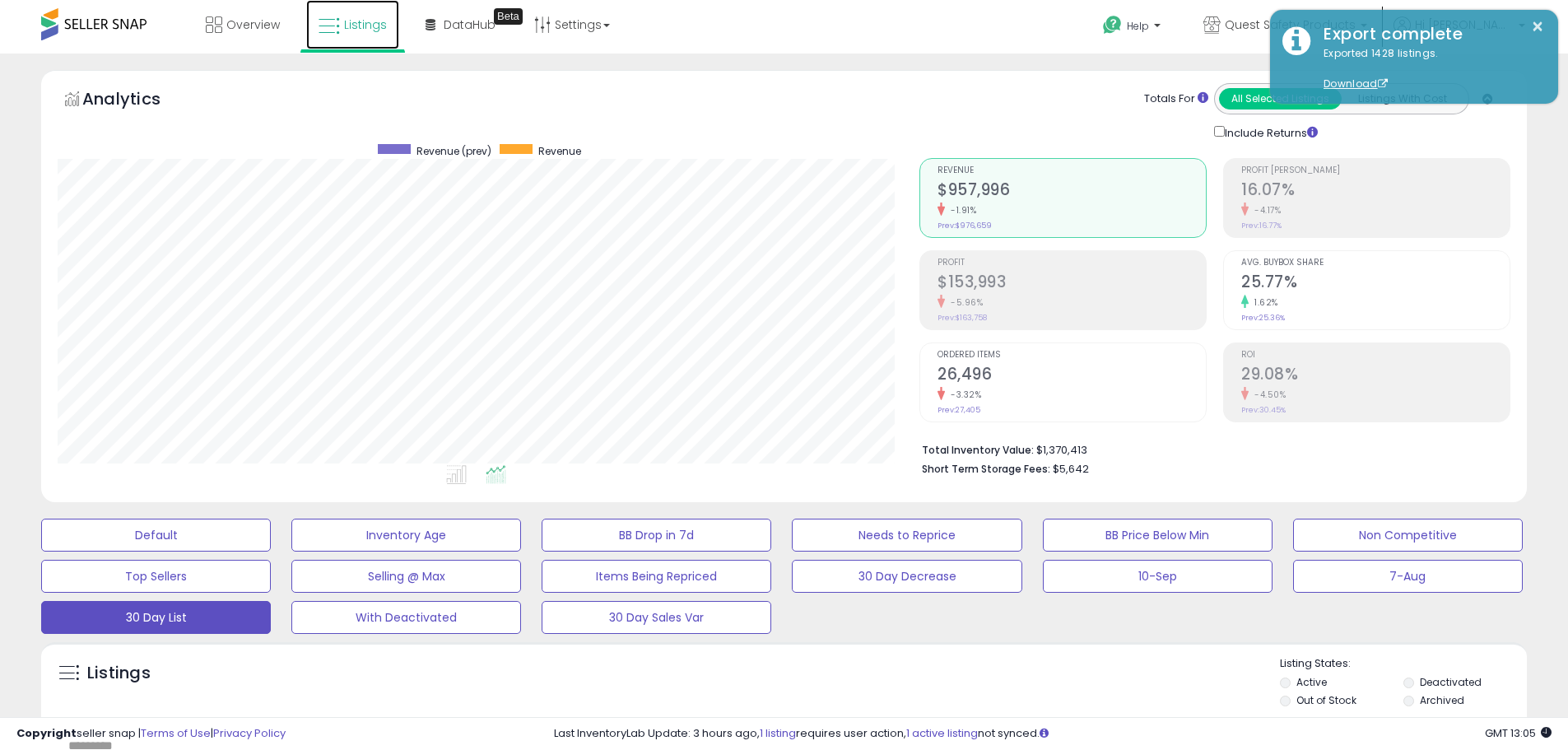
click at [348, 34] on link "Listings" at bounding box center [352, 25] width 93 height 50
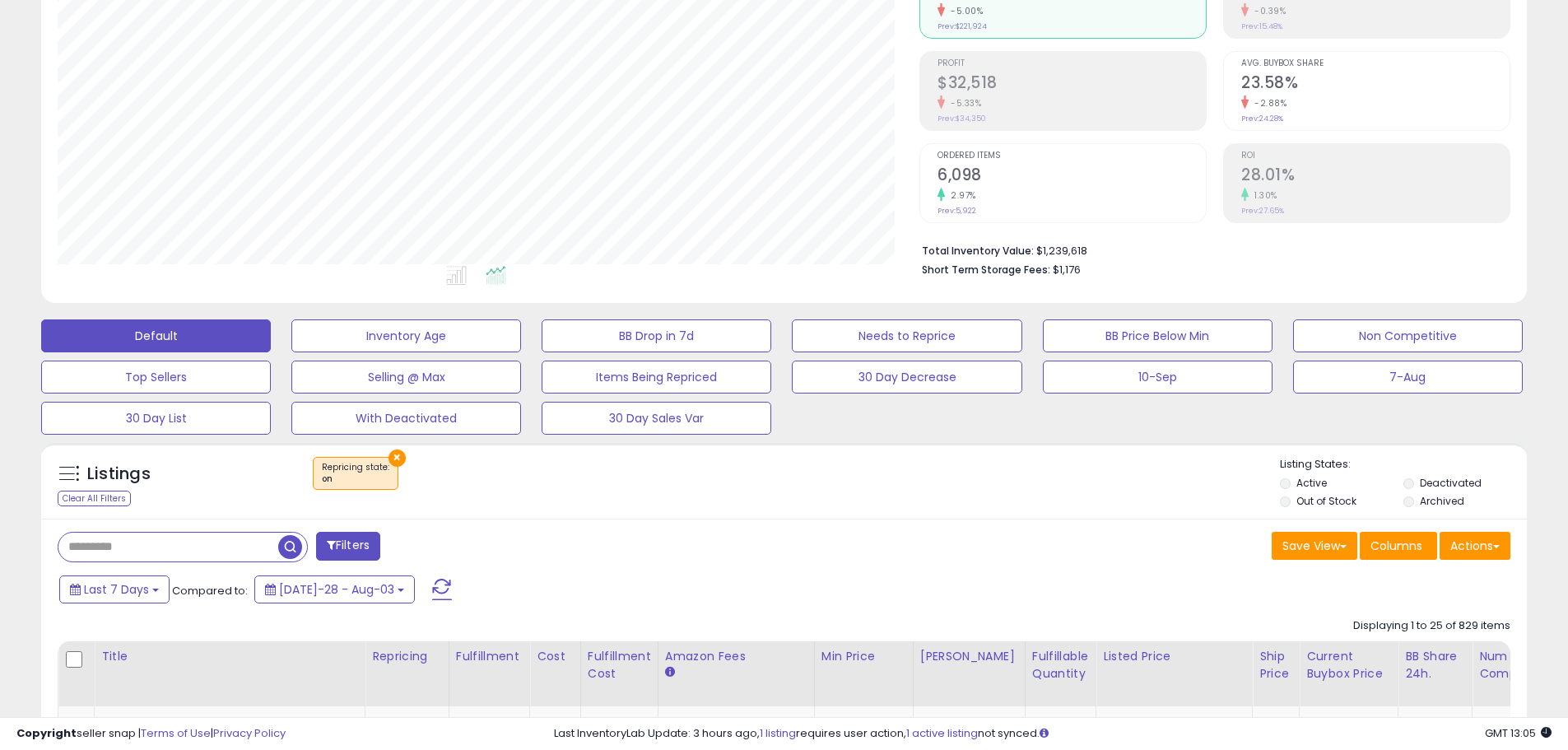
scroll to position [329, 0]
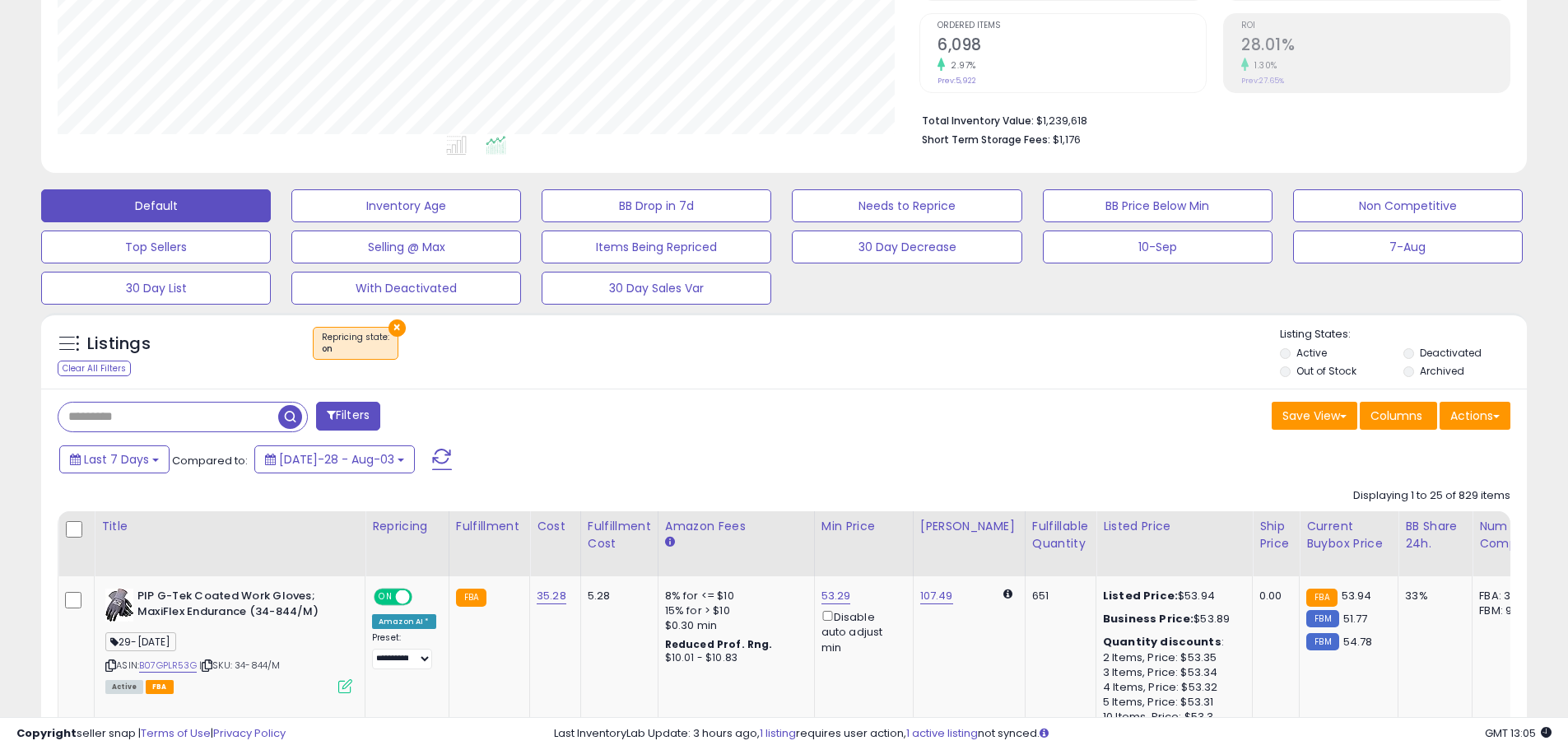
click at [404, 332] on div "× Repricing state : on" at bounding box center [786, 350] width 987 height 46
click at [395, 329] on button "×" at bounding box center [397, 328] width 17 height 17
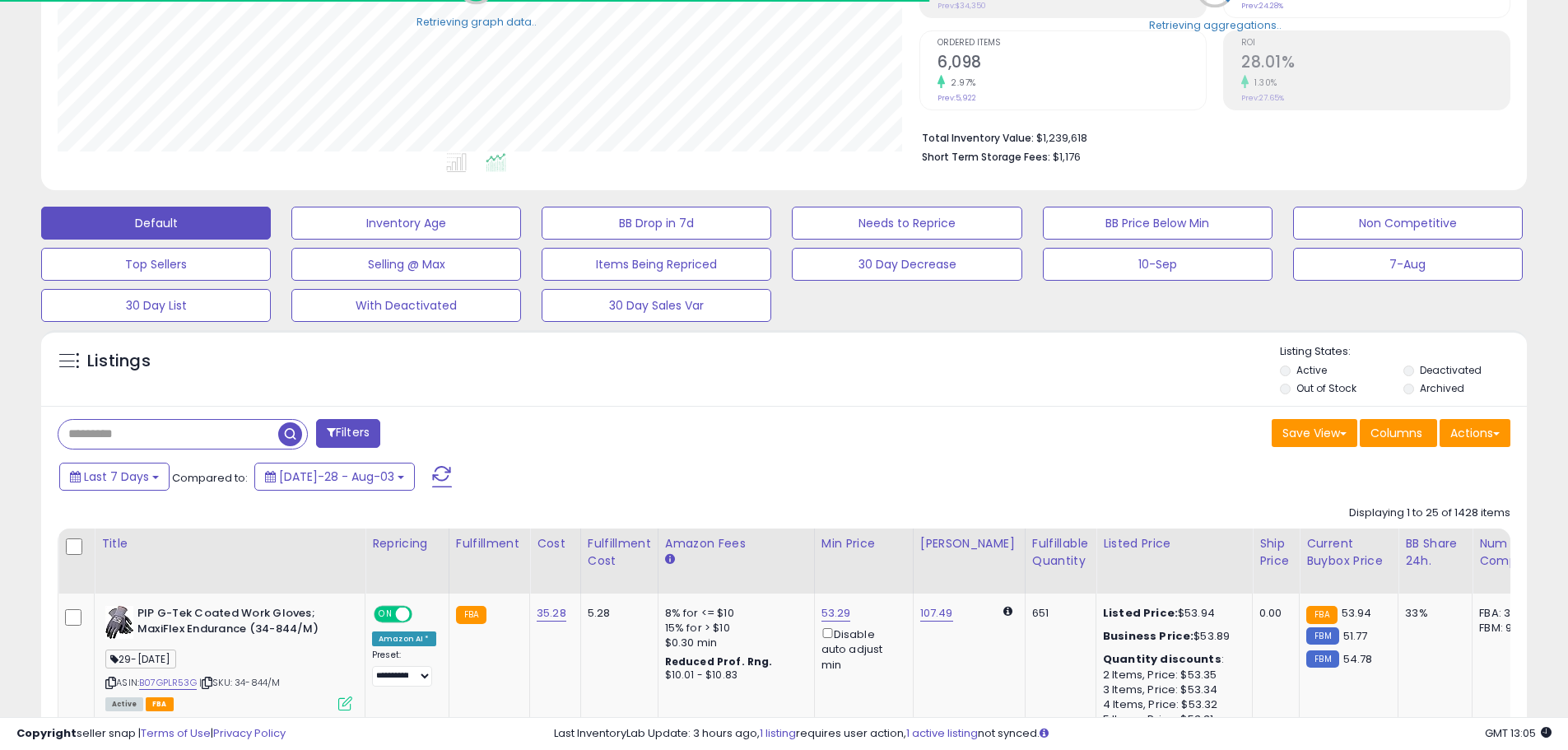
scroll to position [822893, 822151]
click at [156, 477] on b at bounding box center [156, 477] width 7 height 3
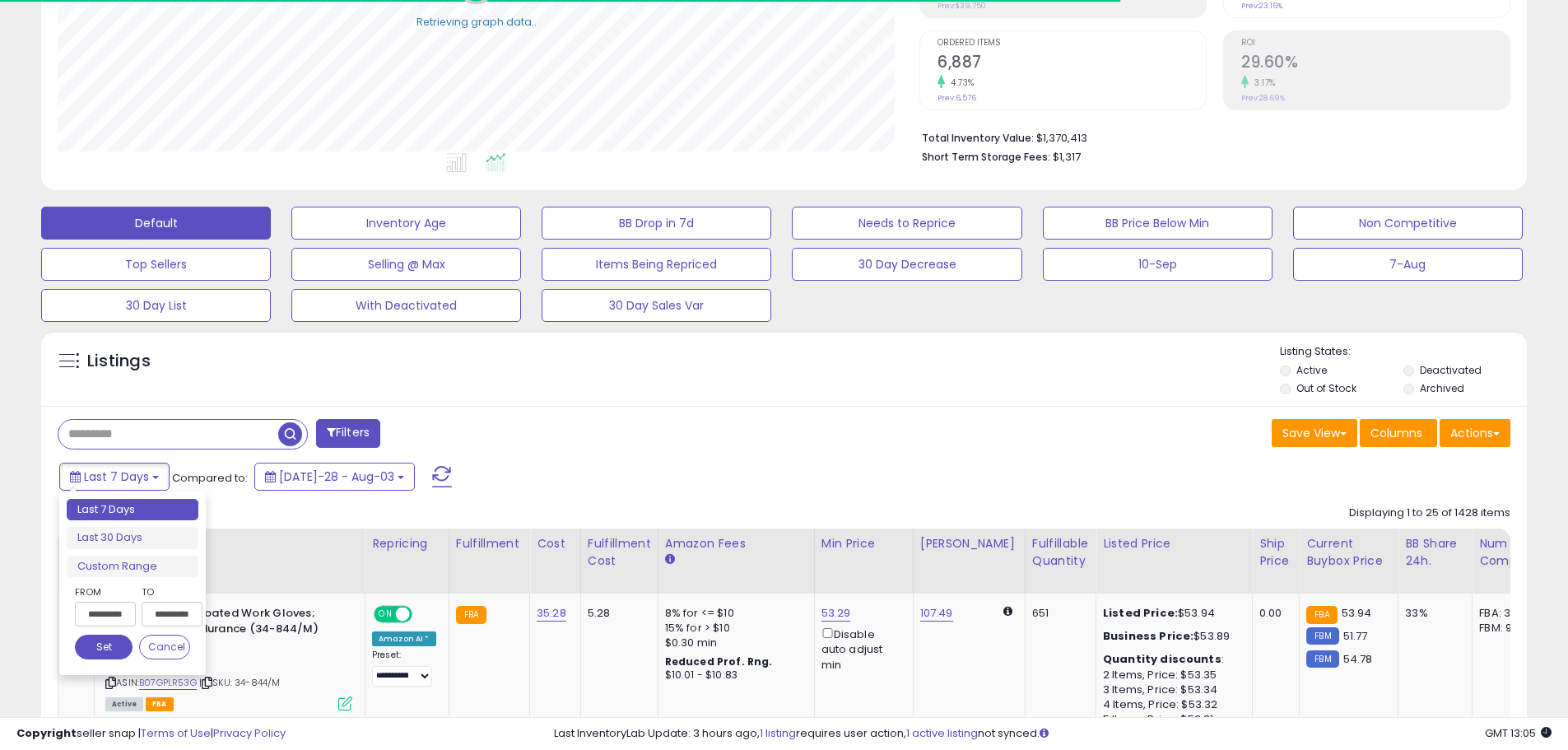
click at [124, 615] on input "**********" at bounding box center [105, 614] width 61 height 25
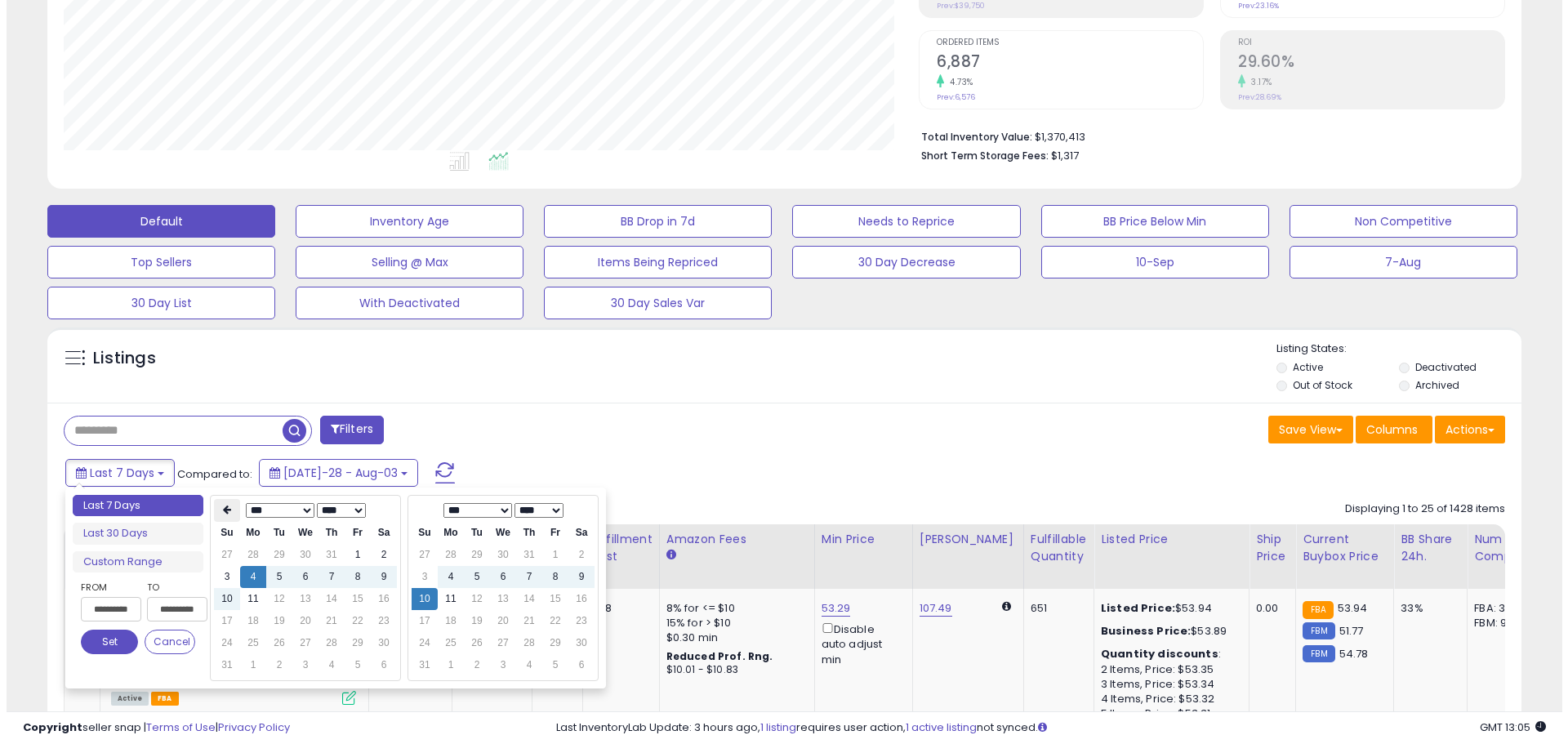
scroll to position [335, 855]
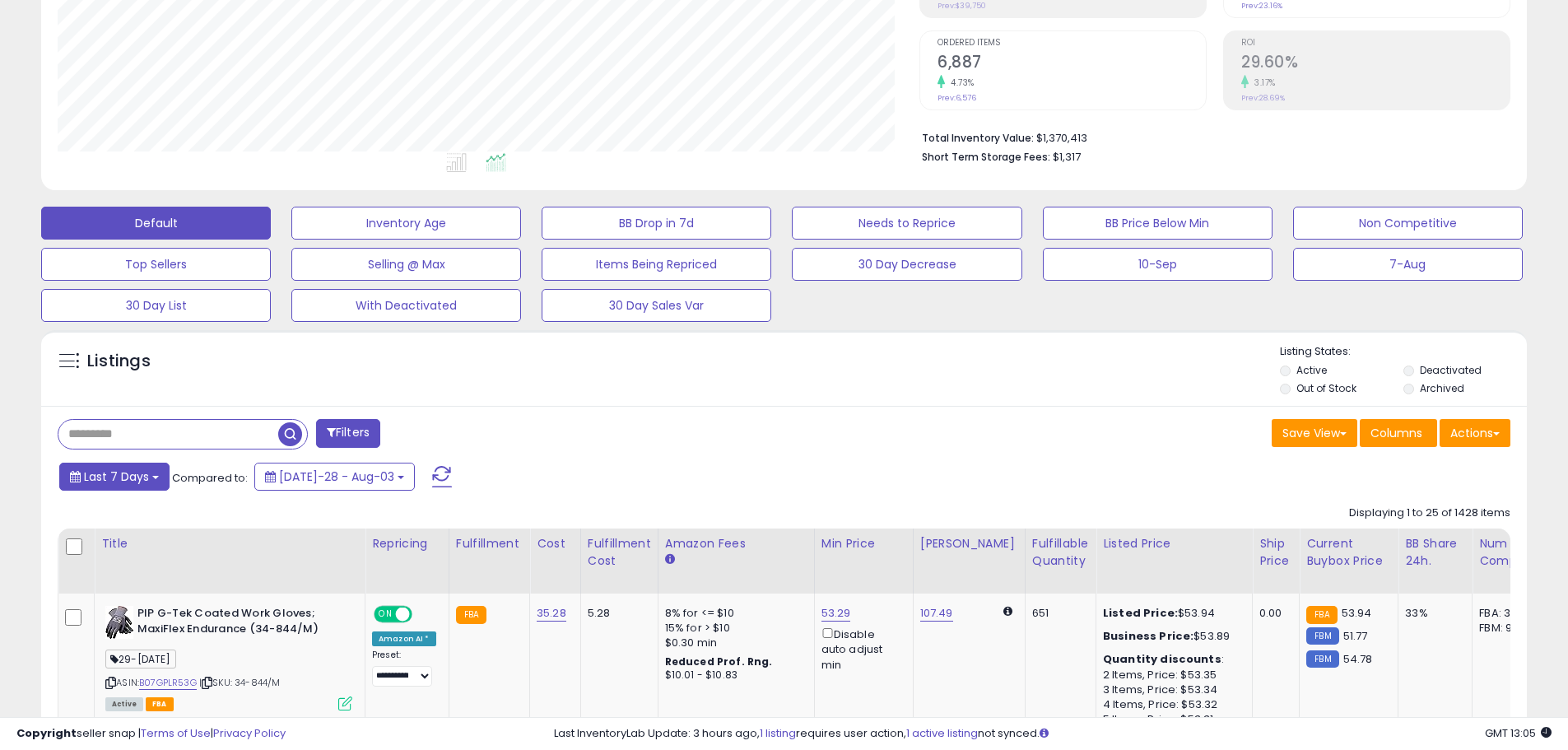
click at [93, 471] on span "Last 7 Days" at bounding box center [116, 476] width 65 height 16
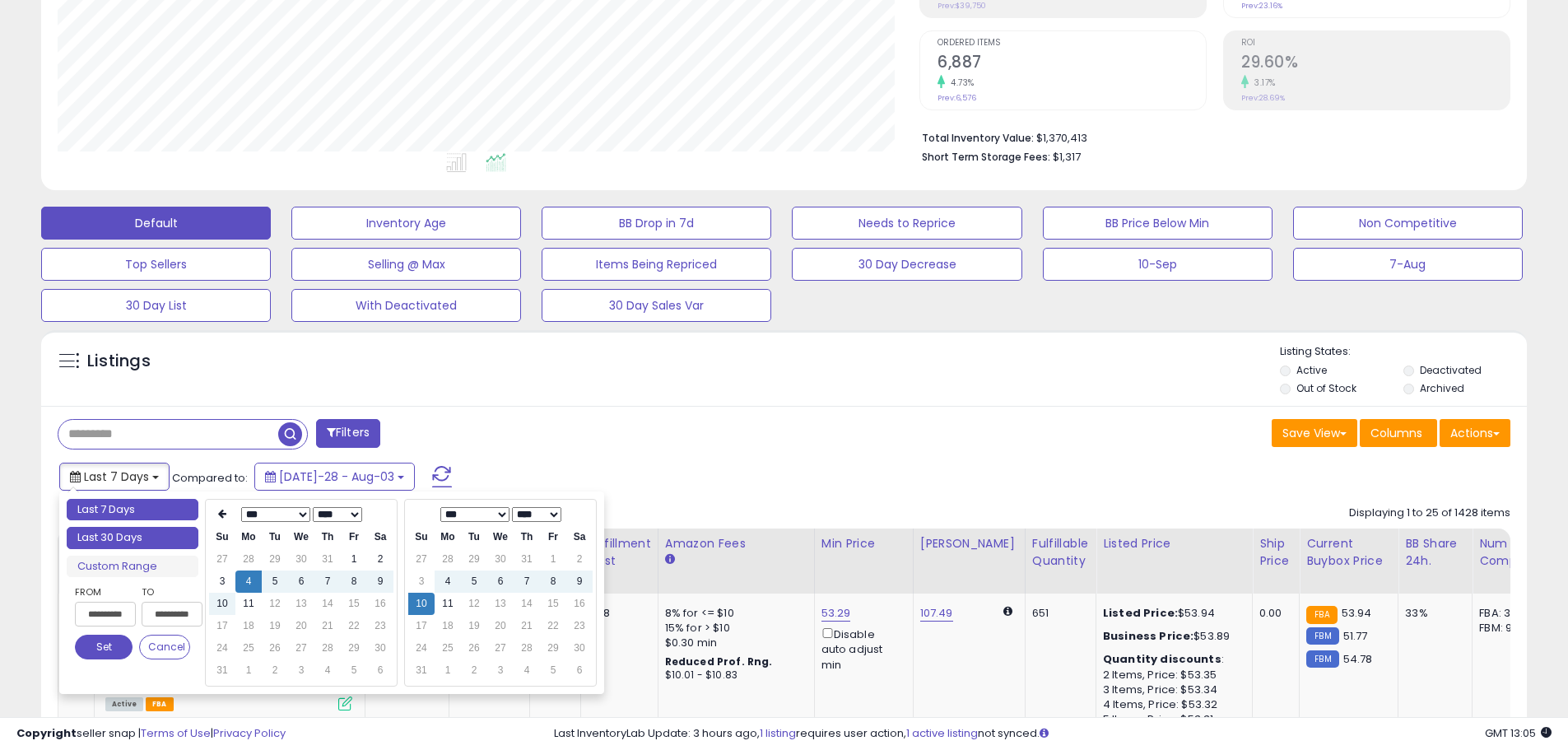
type input "**********"
click at [128, 536] on li "Last 30 Days" at bounding box center [133, 538] width 132 height 22
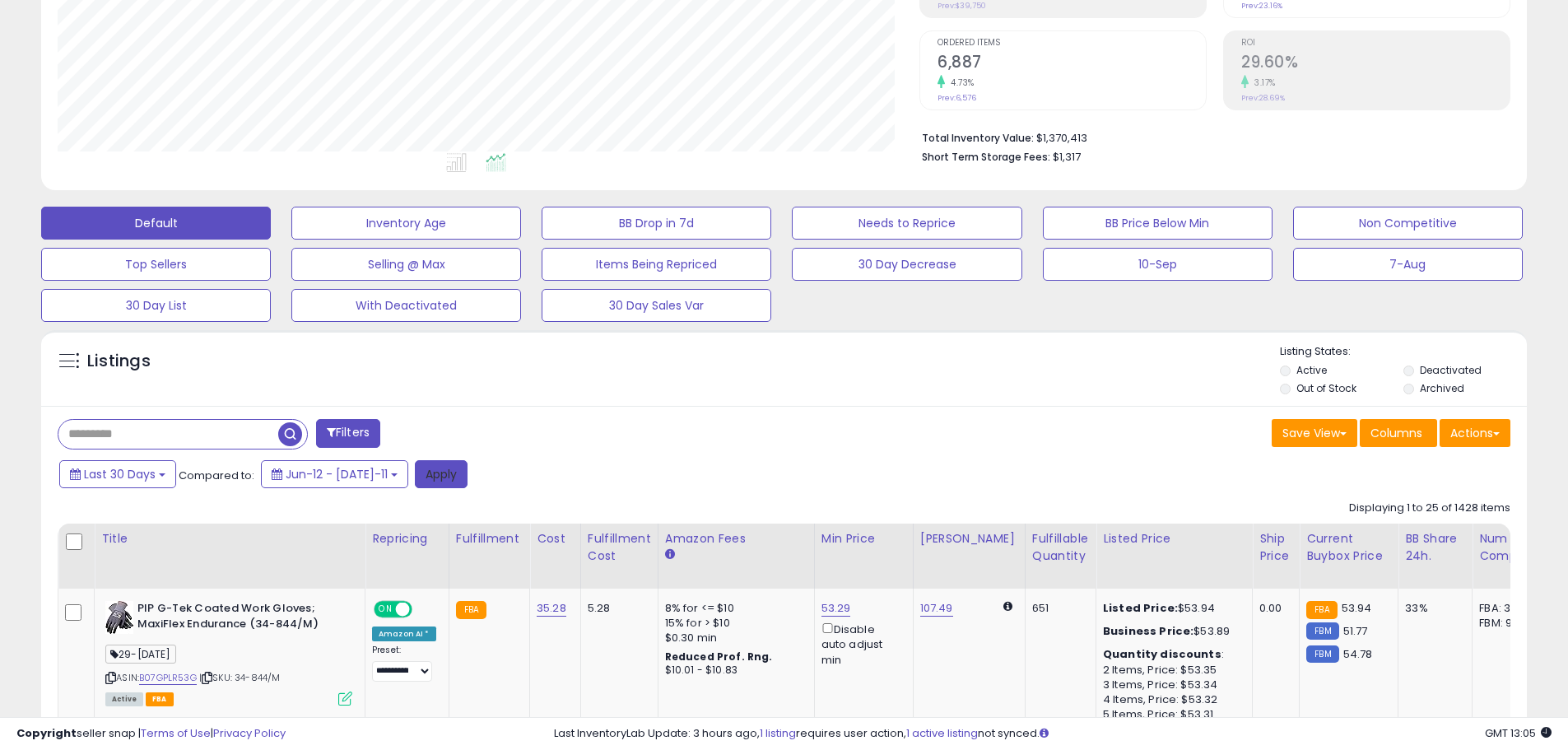
click at [416, 485] on button "Apply" at bounding box center [441, 474] width 53 height 28
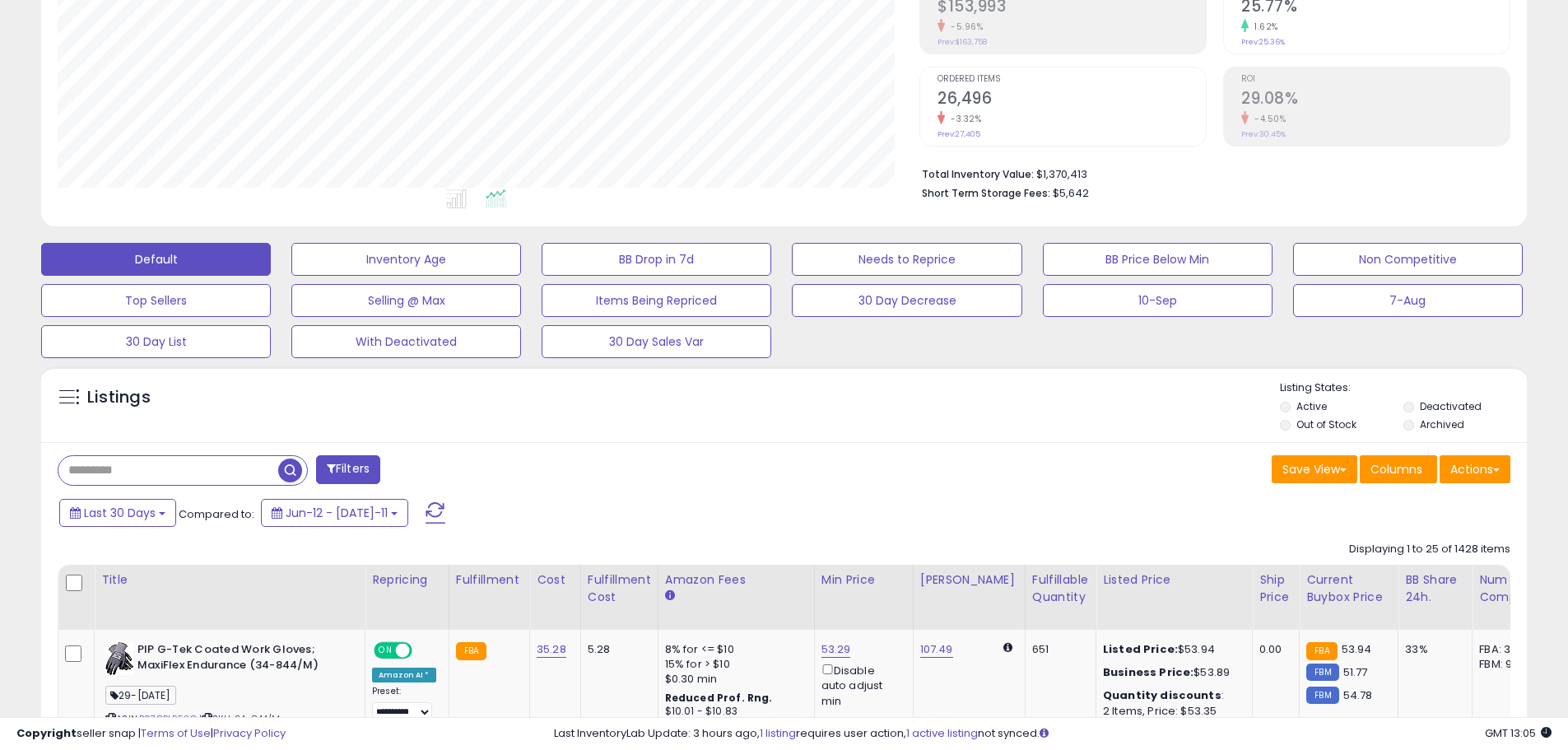
scroll to position [329, 0]
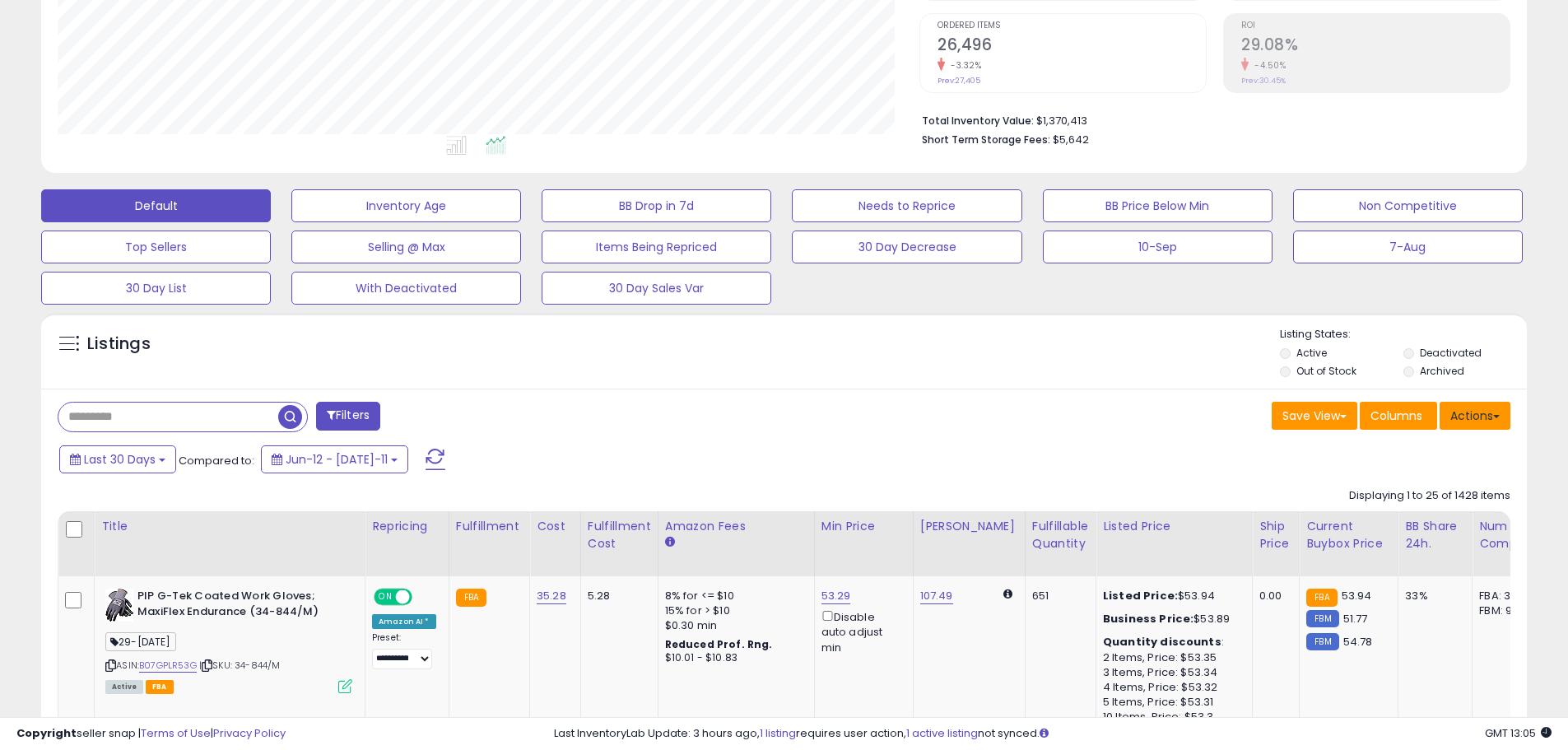
click at [1500, 417] on button "Actions" at bounding box center [1475, 416] width 71 height 28
click at [1414, 527] on link "Export All Columns" at bounding box center [1407, 521] width 180 height 26
